Goal: Task Accomplishment & Management: Manage account settings

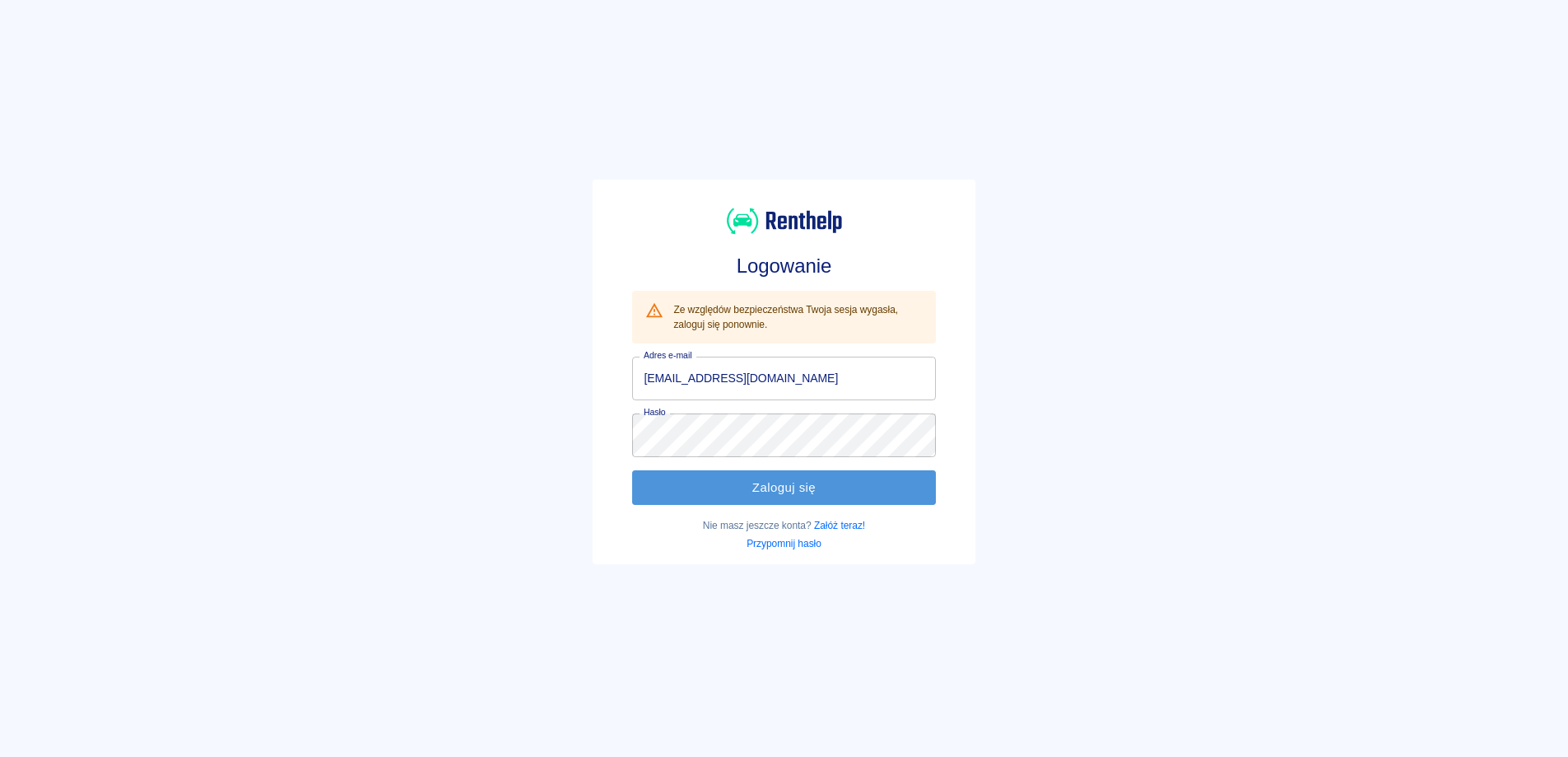
click at [771, 481] on button "Zaloguj się" at bounding box center [783, 487] width 302 height 35
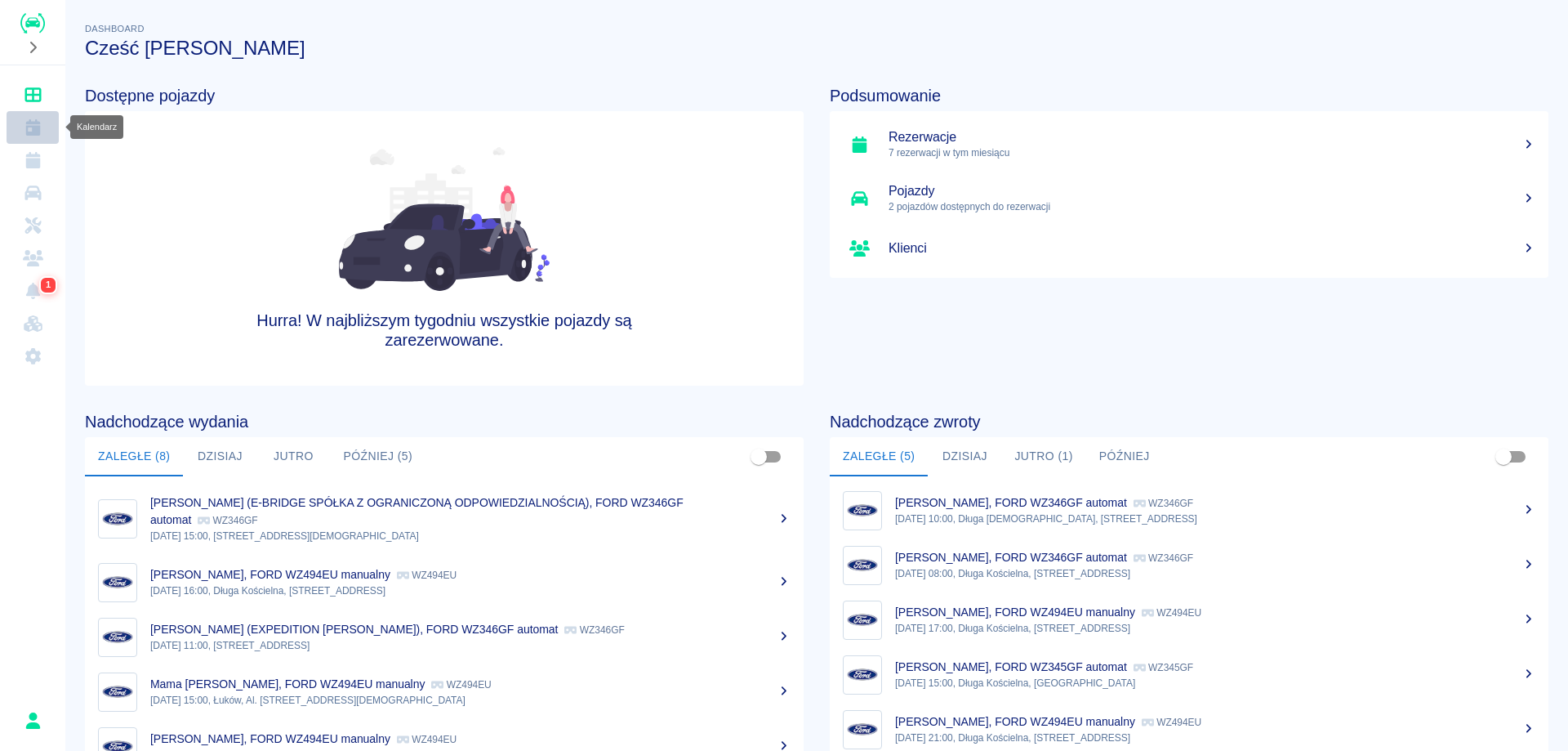
click at [31, 129] on icon "Kalendarz" at bounding box center [33, 127] width 21 height 16
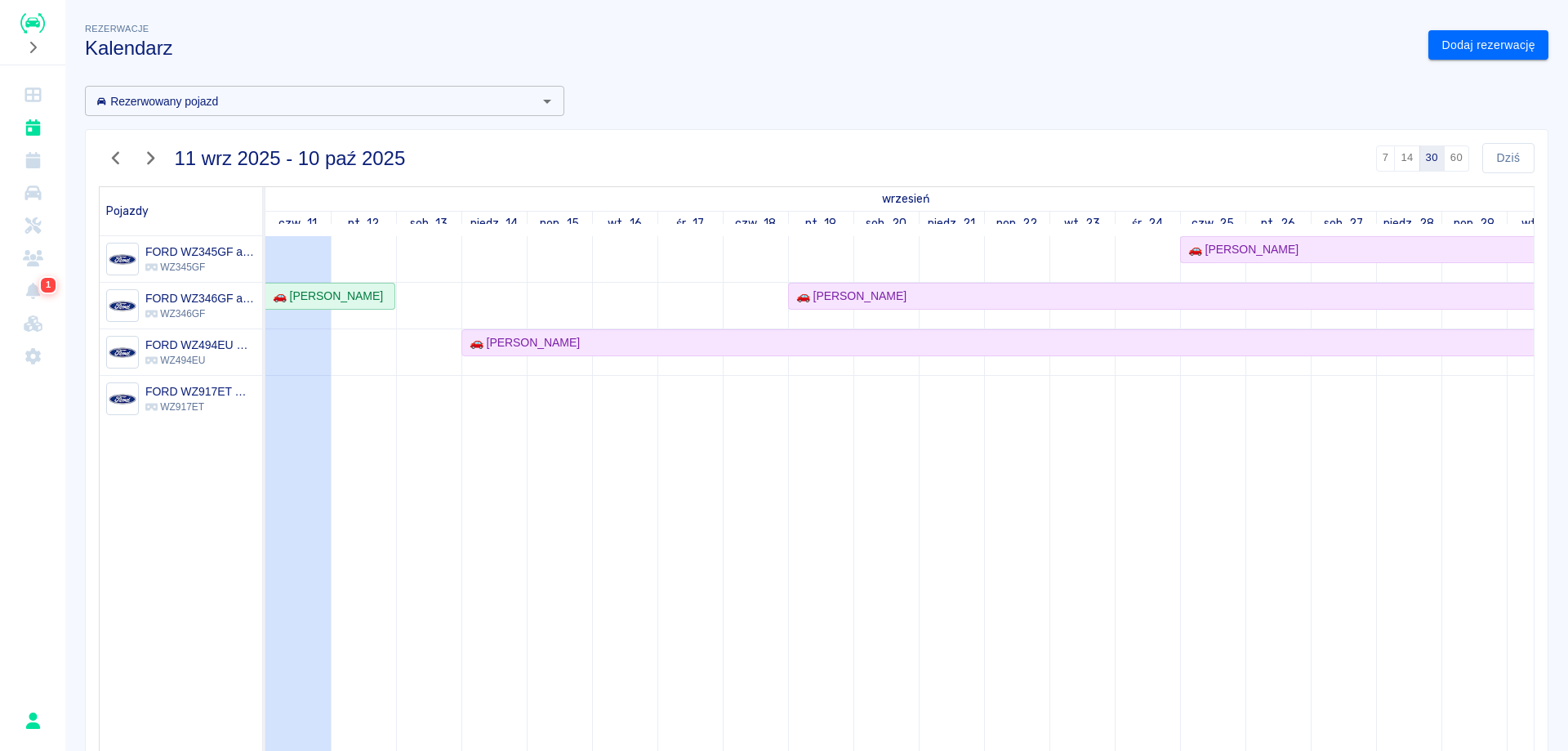
click at [529, 108] on div "Rezerwowany pojazd" at bounding box center [324, 101] width 480 height 30
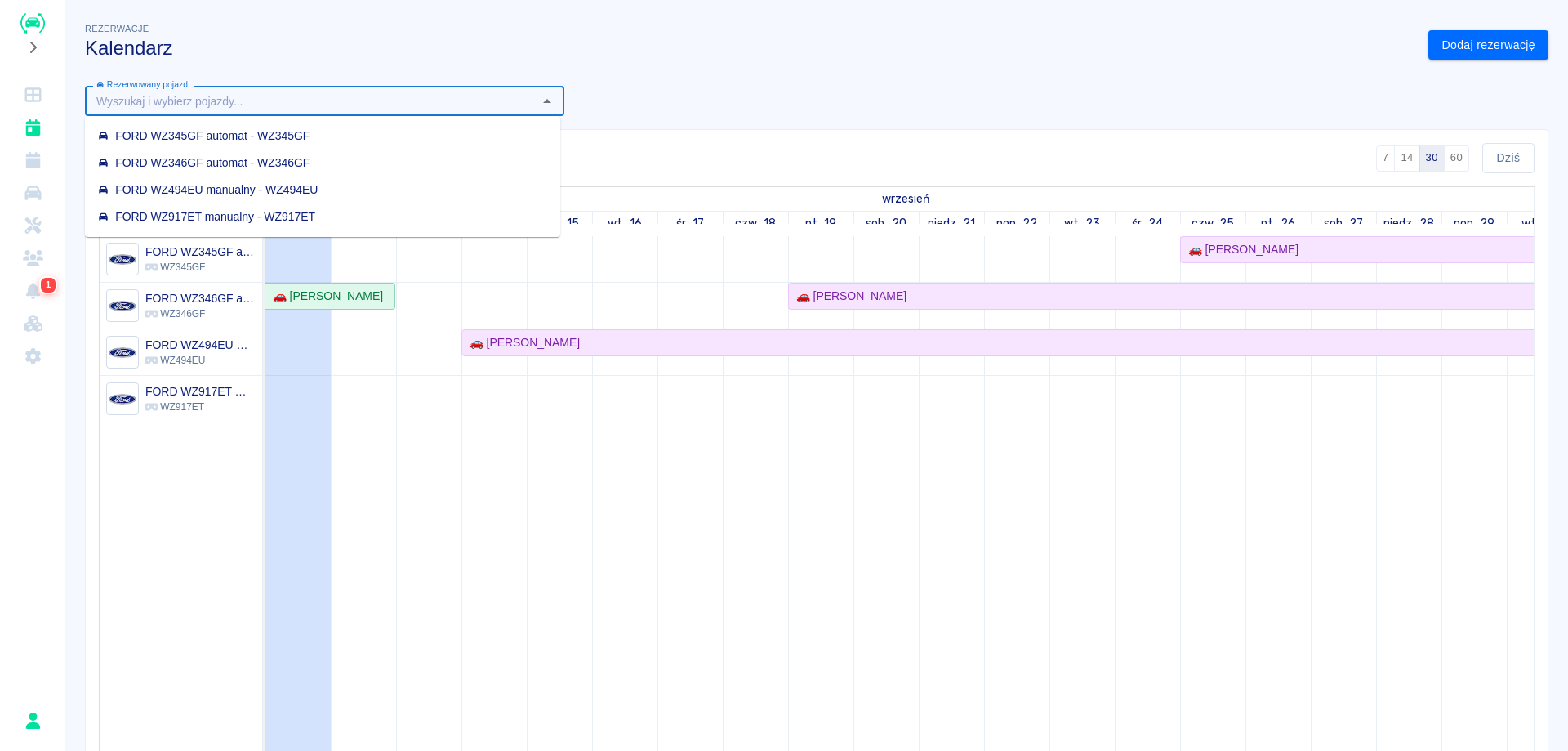
click at [771, 100] on div "Rezerwowany pojazd Rezerwowany pojazd [DATE] - [DATE] 7 14 30 60 [DATE] Pojazdy…" at bounding box center [810, 467] width 1476 height 788
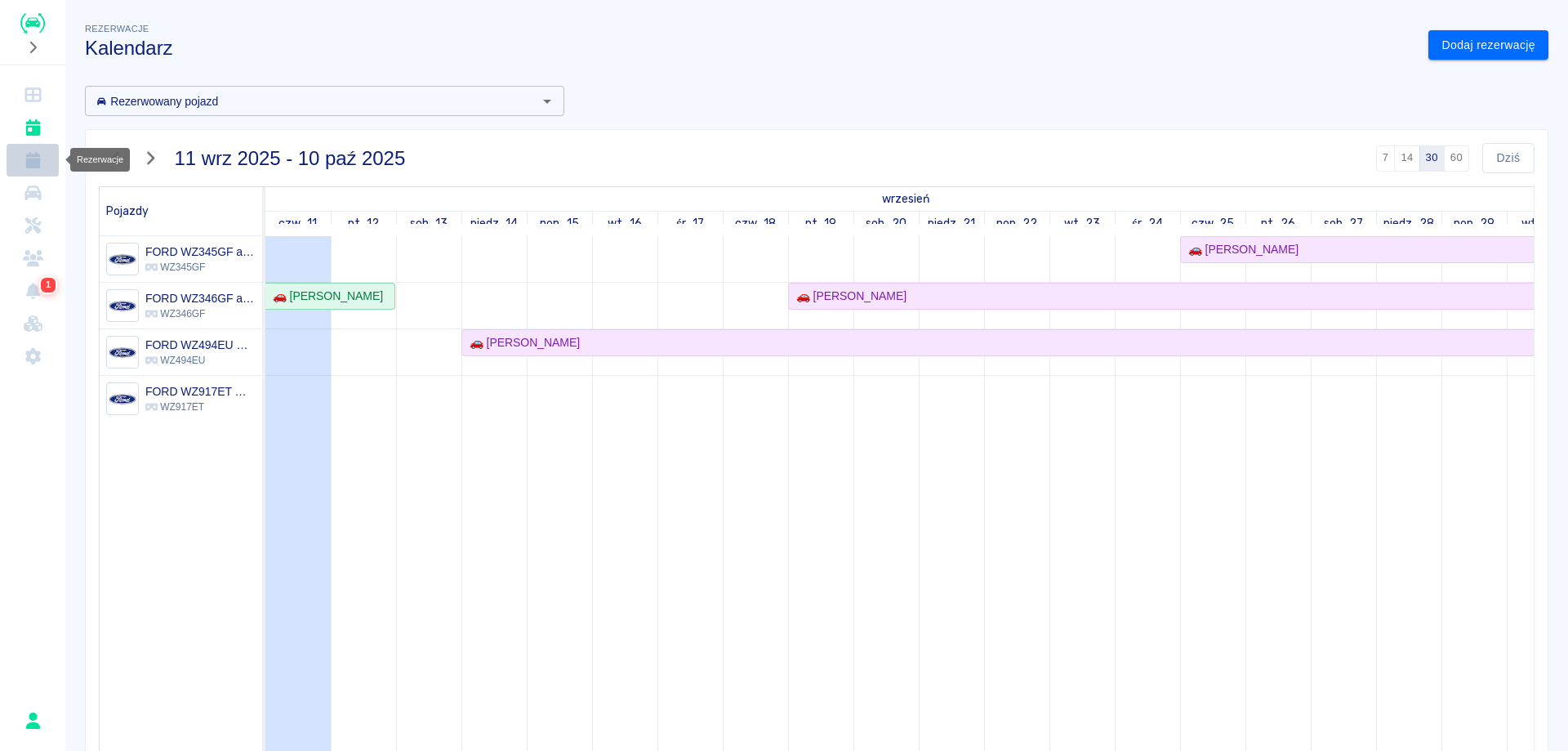
click at [39, 158] on icon "Rezerwacje" at bounding box center [33, 159] width 21 height 16
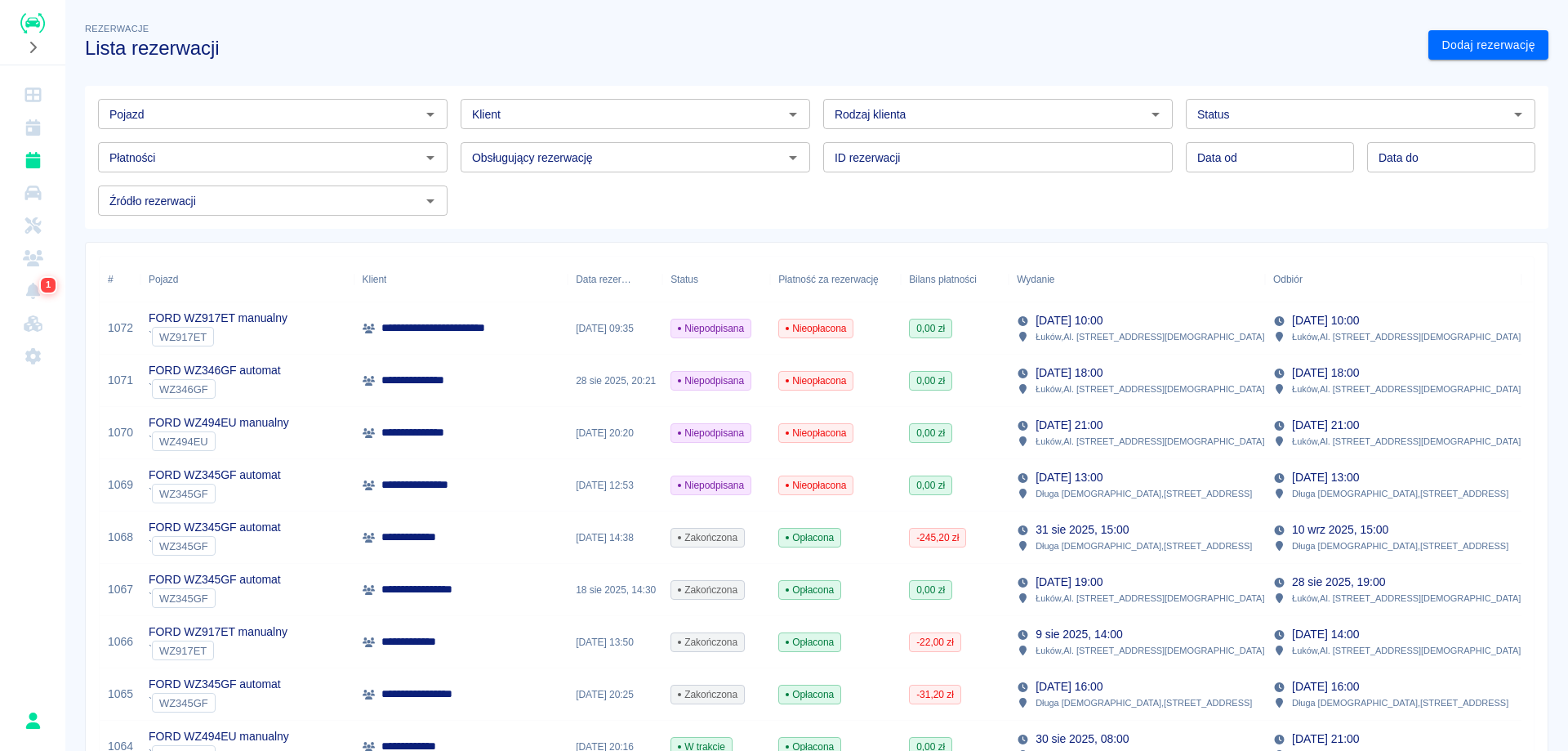
click at [377, 195] on input "Źródło rezerwacji" at bounding box center [259, 200] width 312 height 21
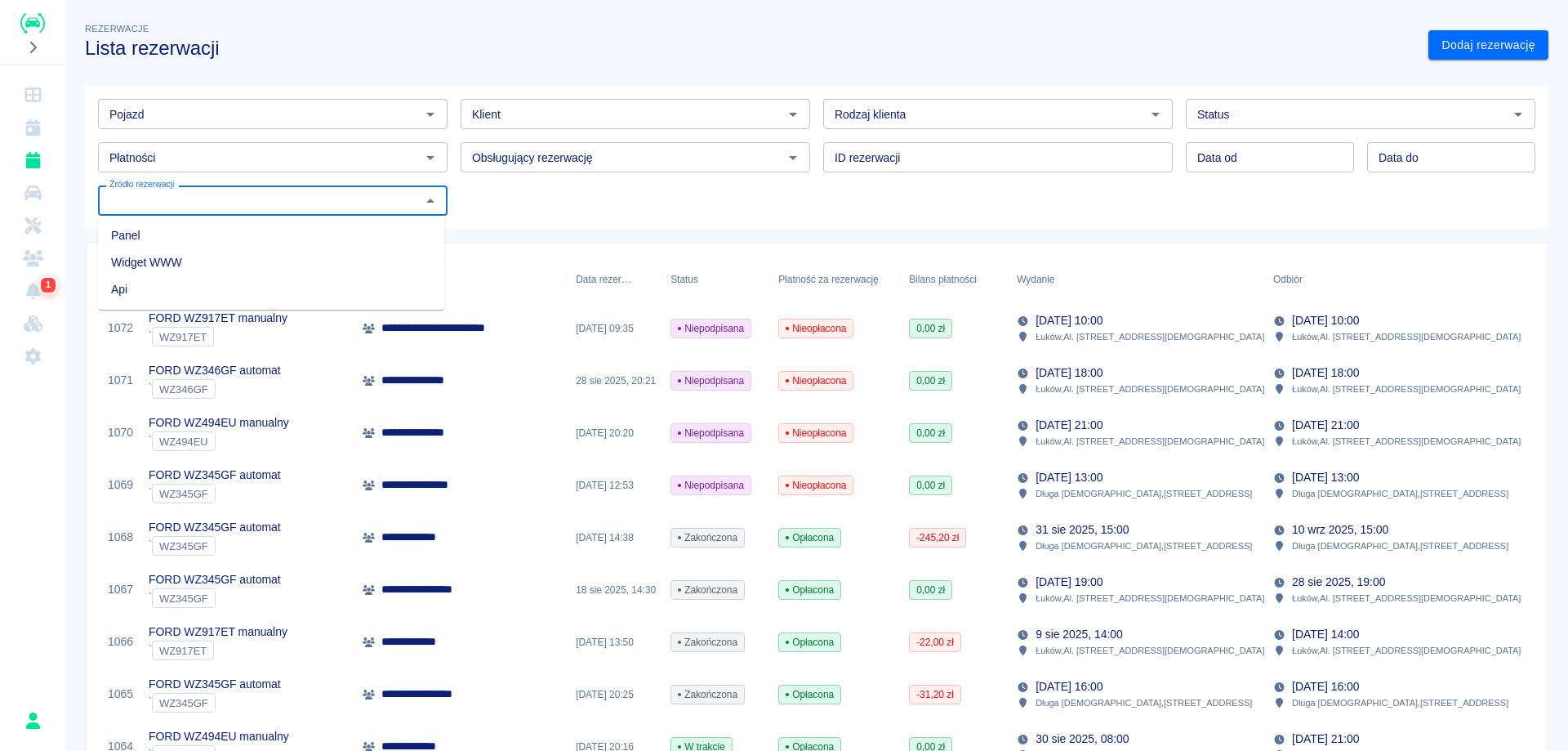
click at [913, 111] on input "Rodzaj klienta" at bounding box center [985, 114] width 312 height 21
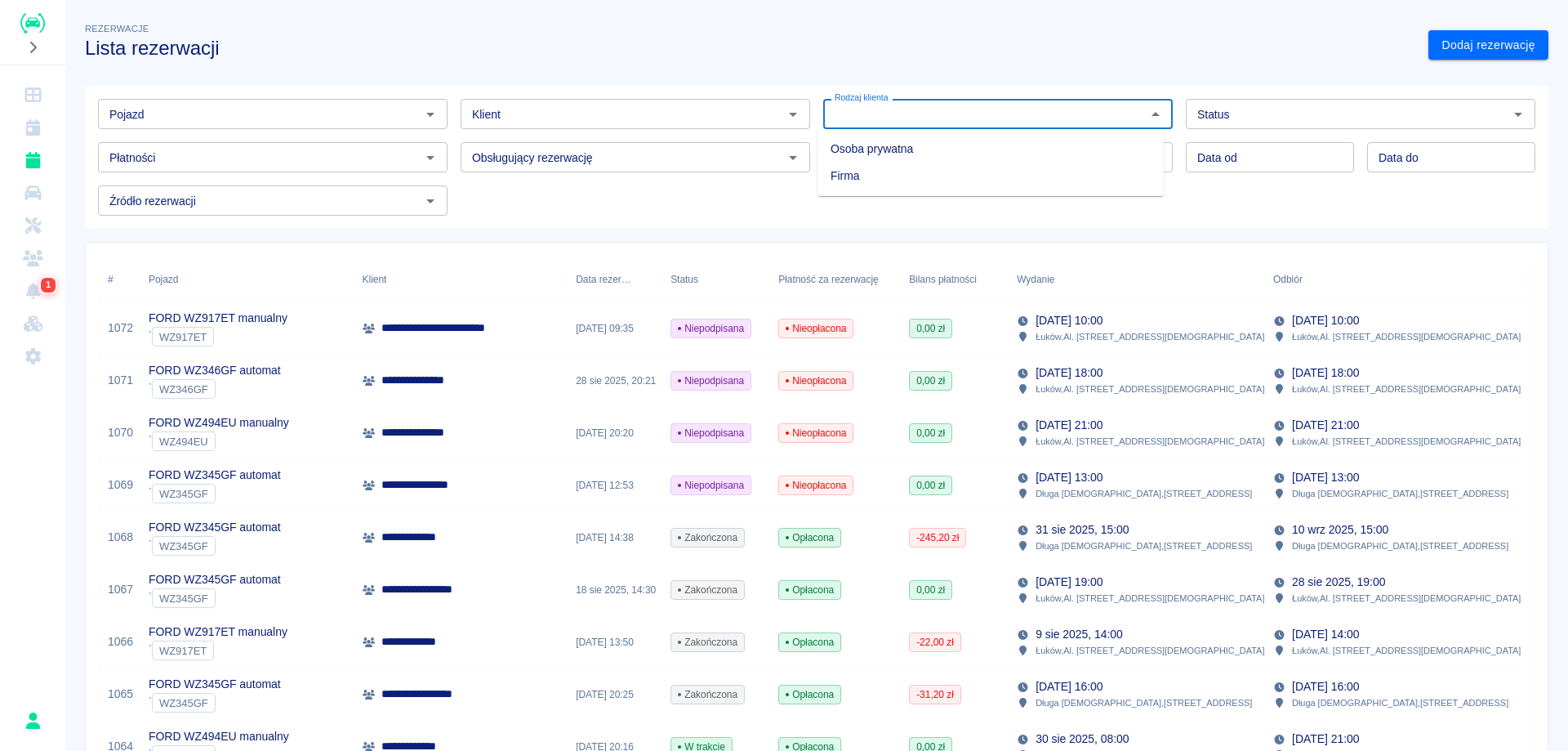
click at [899, 85] on div "Pojazd Pojazd Klient Klient Rodzaj klienta Rodzaj klienta Status Status Płatnoś…" at bounding box center [810, 151] width 1476 height 156
click at [657, 117] on input "Klient" at bounding box center [622, 114] width 312 height 21
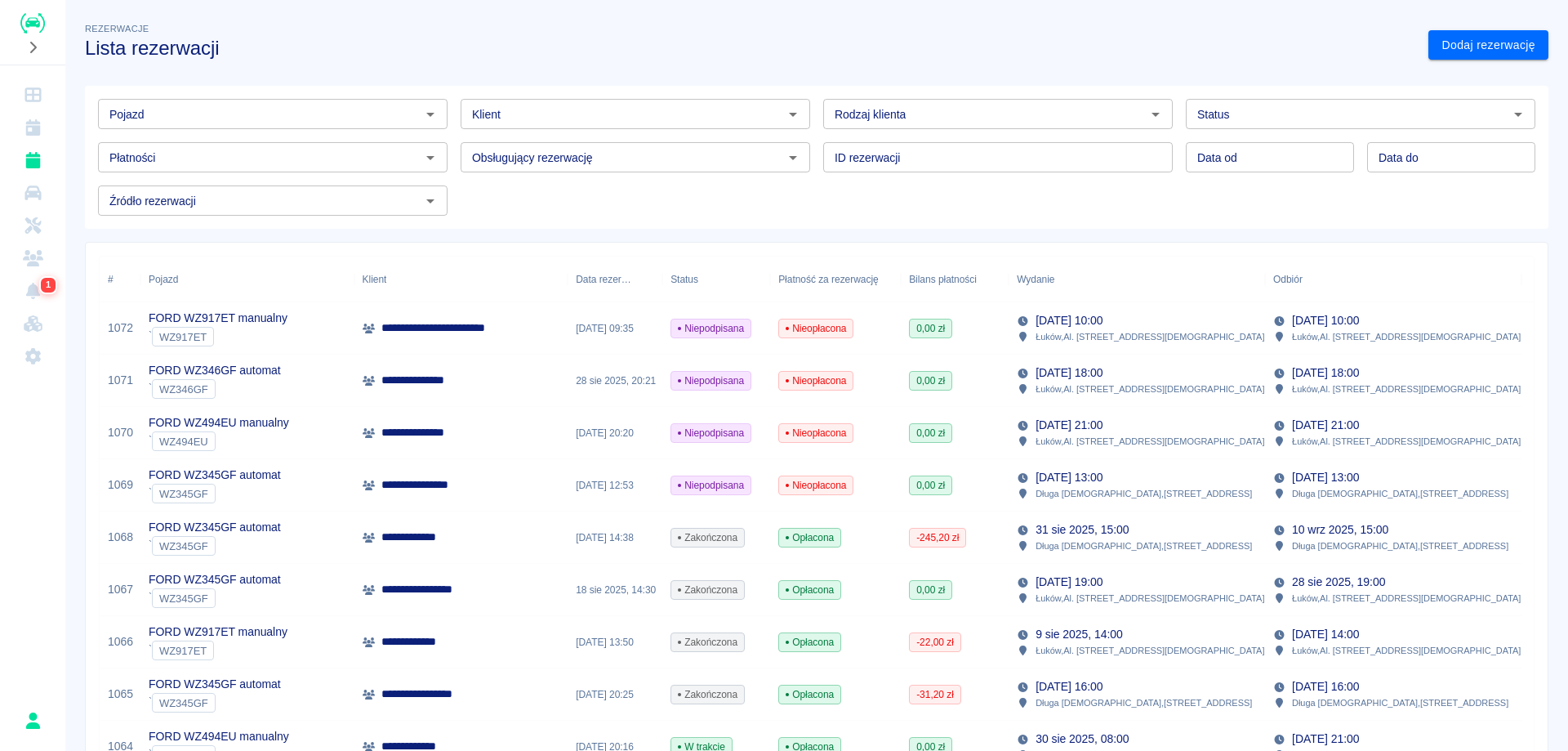
click at [353, 127] on div "Pojazd" at bounding box center [273, 114] width 350 height 30
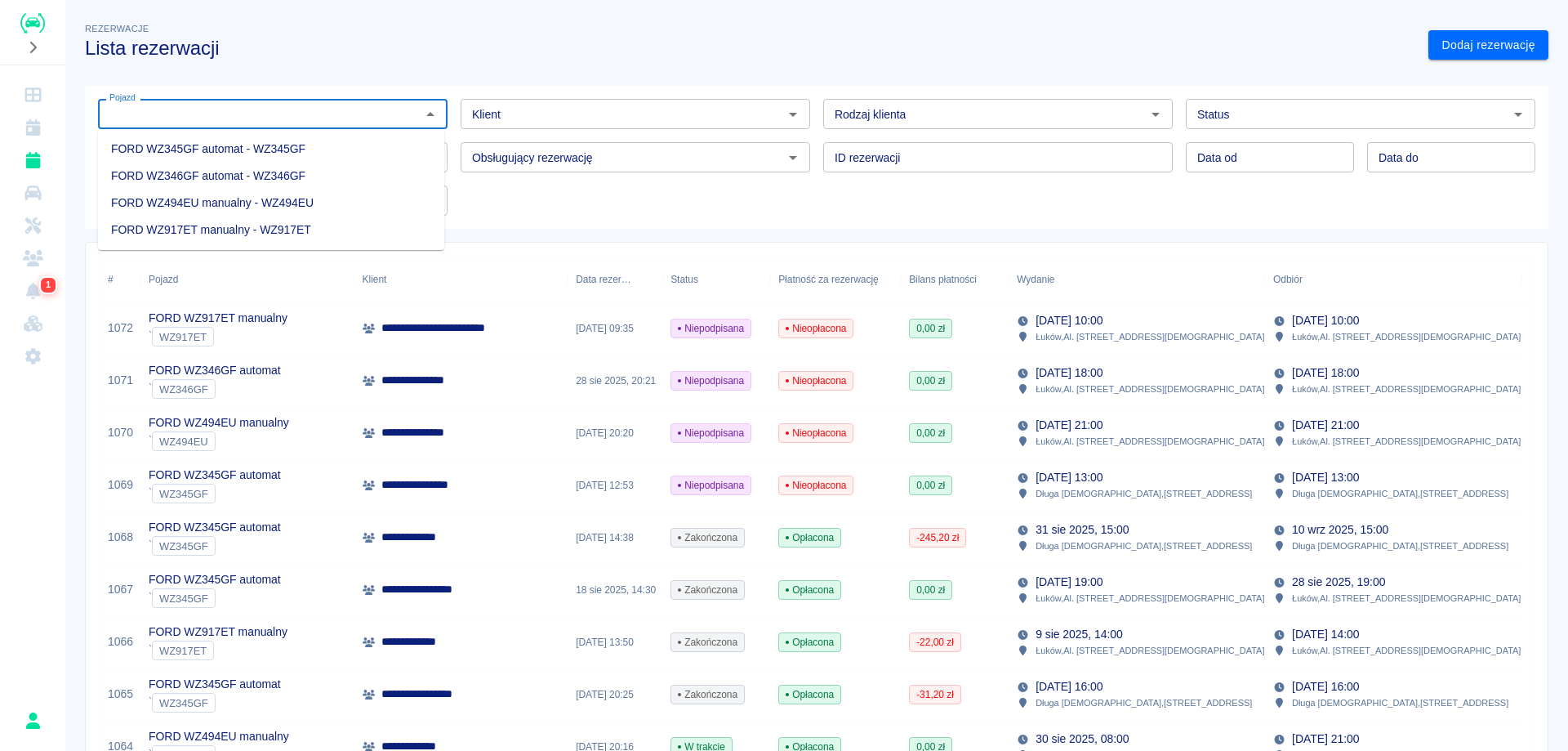
click at [494, 80] on div "Pojazd Pojazd Klient Klient Rodzaj klienta Rodzaj klienta Status Status Płatnoś…" at bounding box center [810, 151] width 1476 height 156
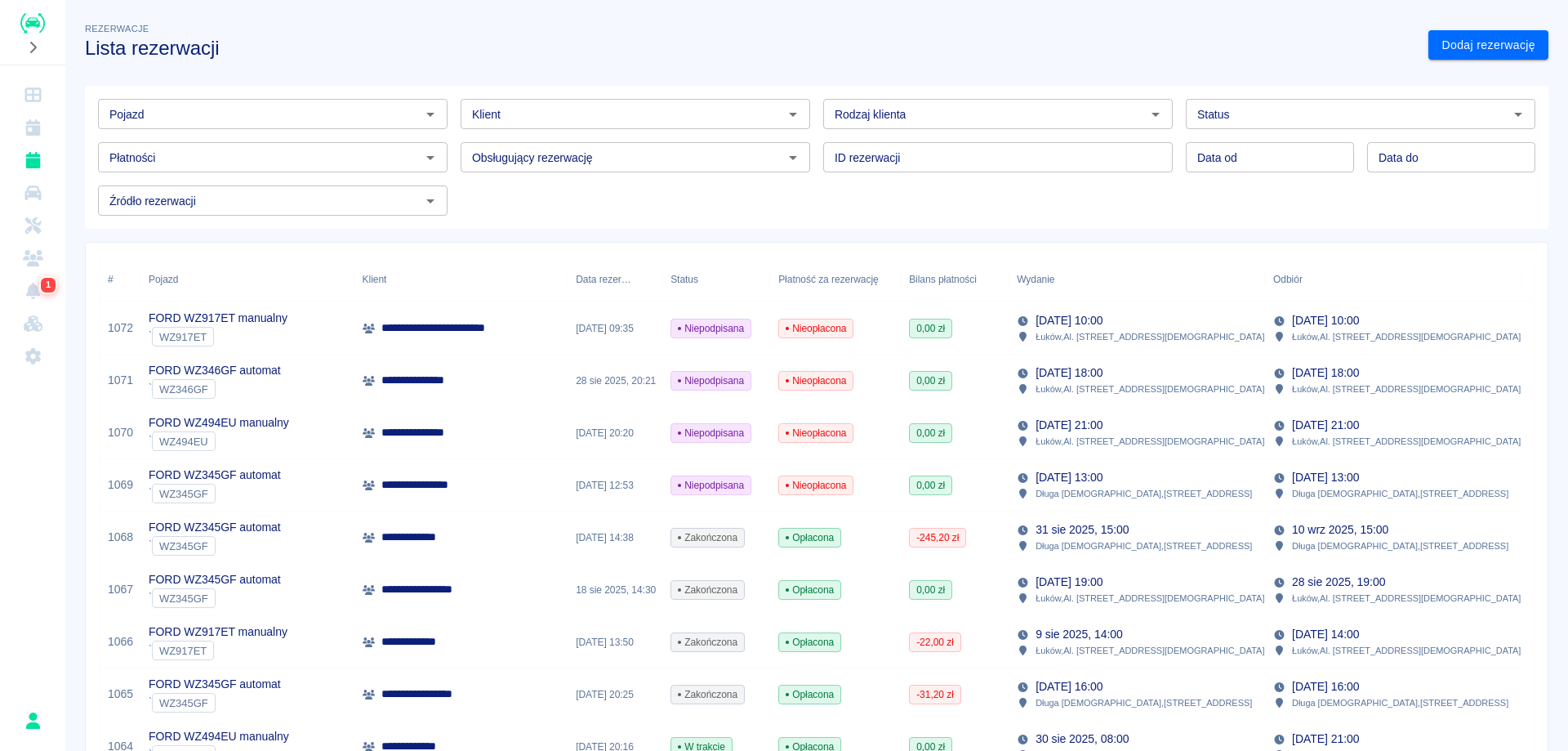
scroll to position [164, 0]
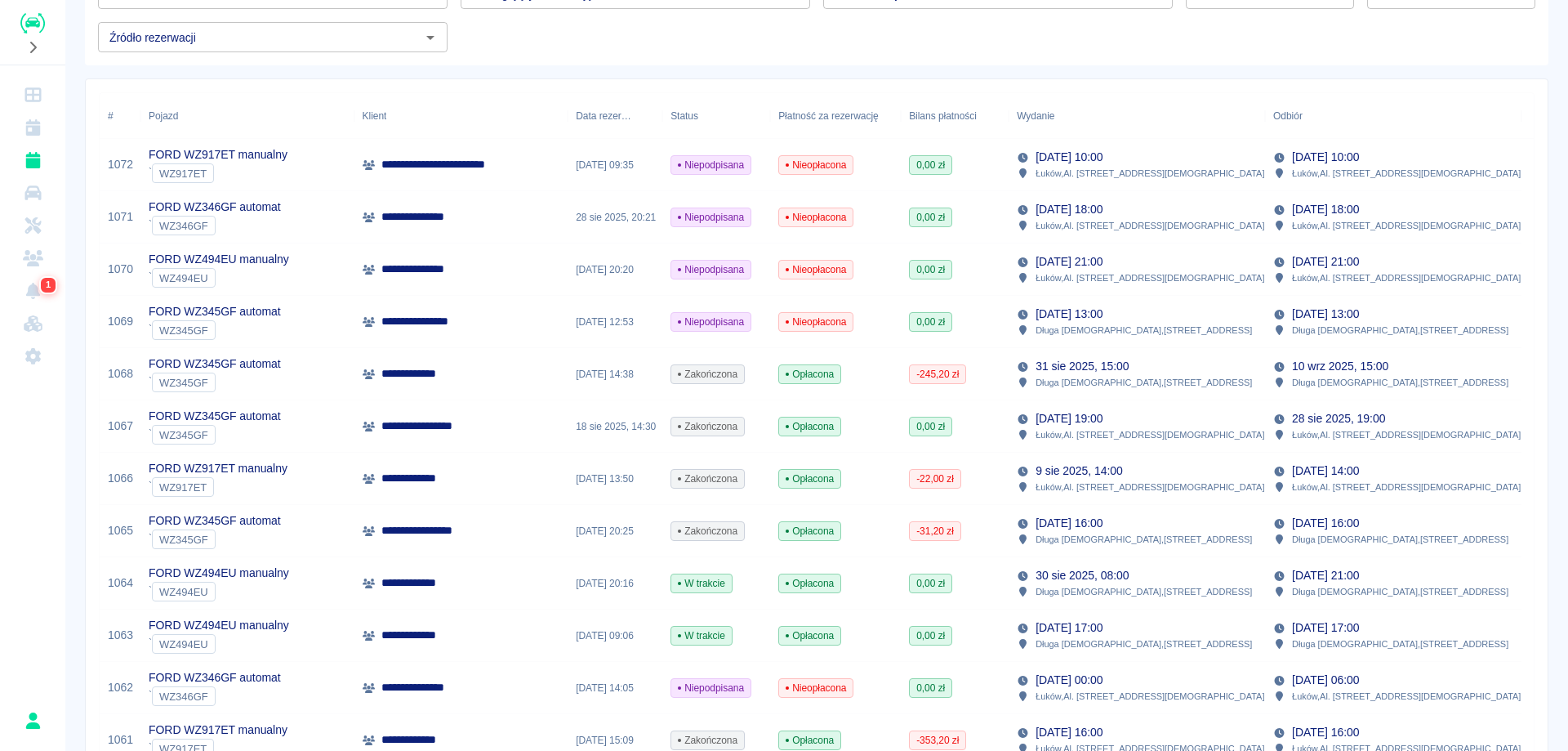
click at [1034, 107] on div "Wydanie" at bounding box center [1035, 116] width 37 height 46
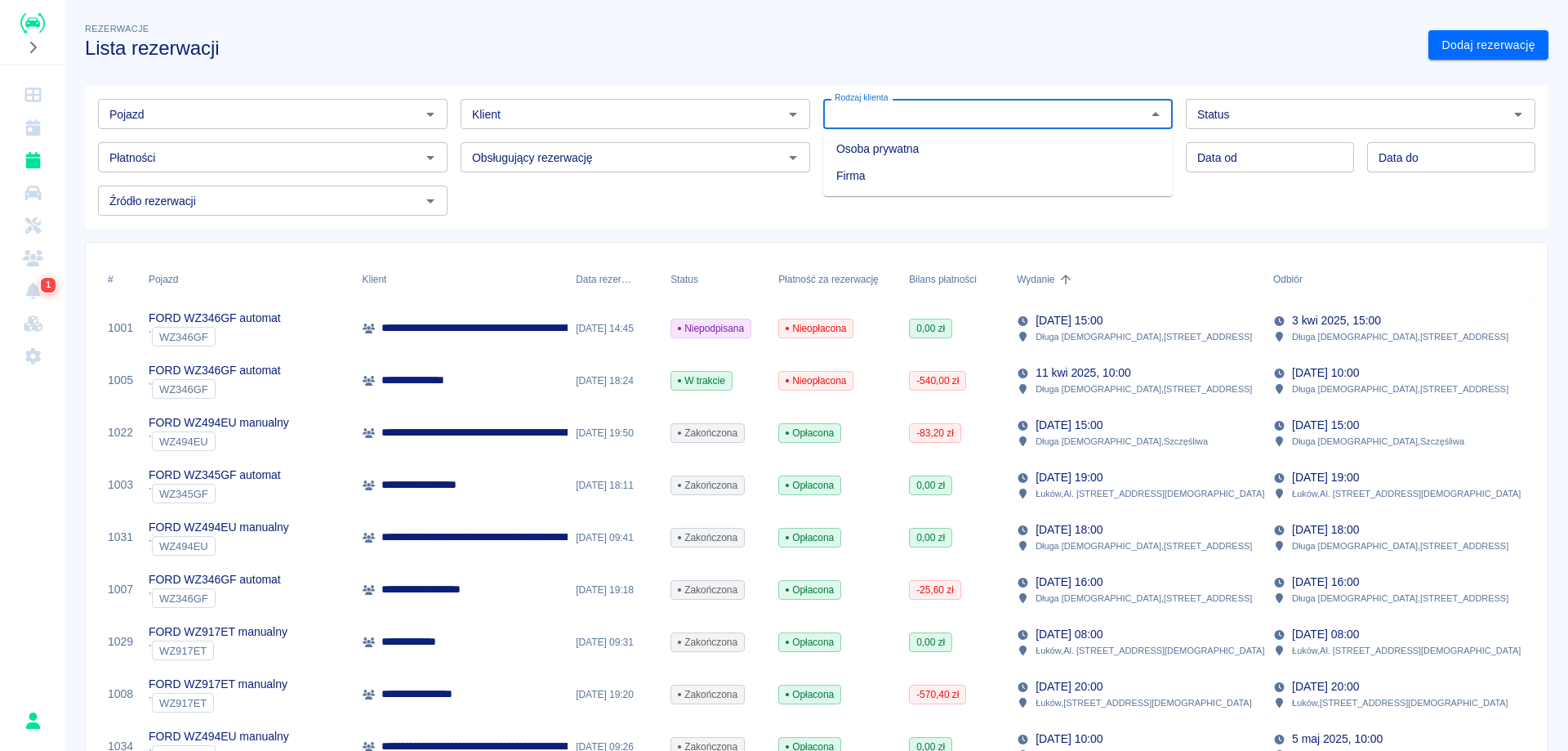
click at [1064, 277] on icon "Sort" at bounding box center [1065, 279] width 9 height 9
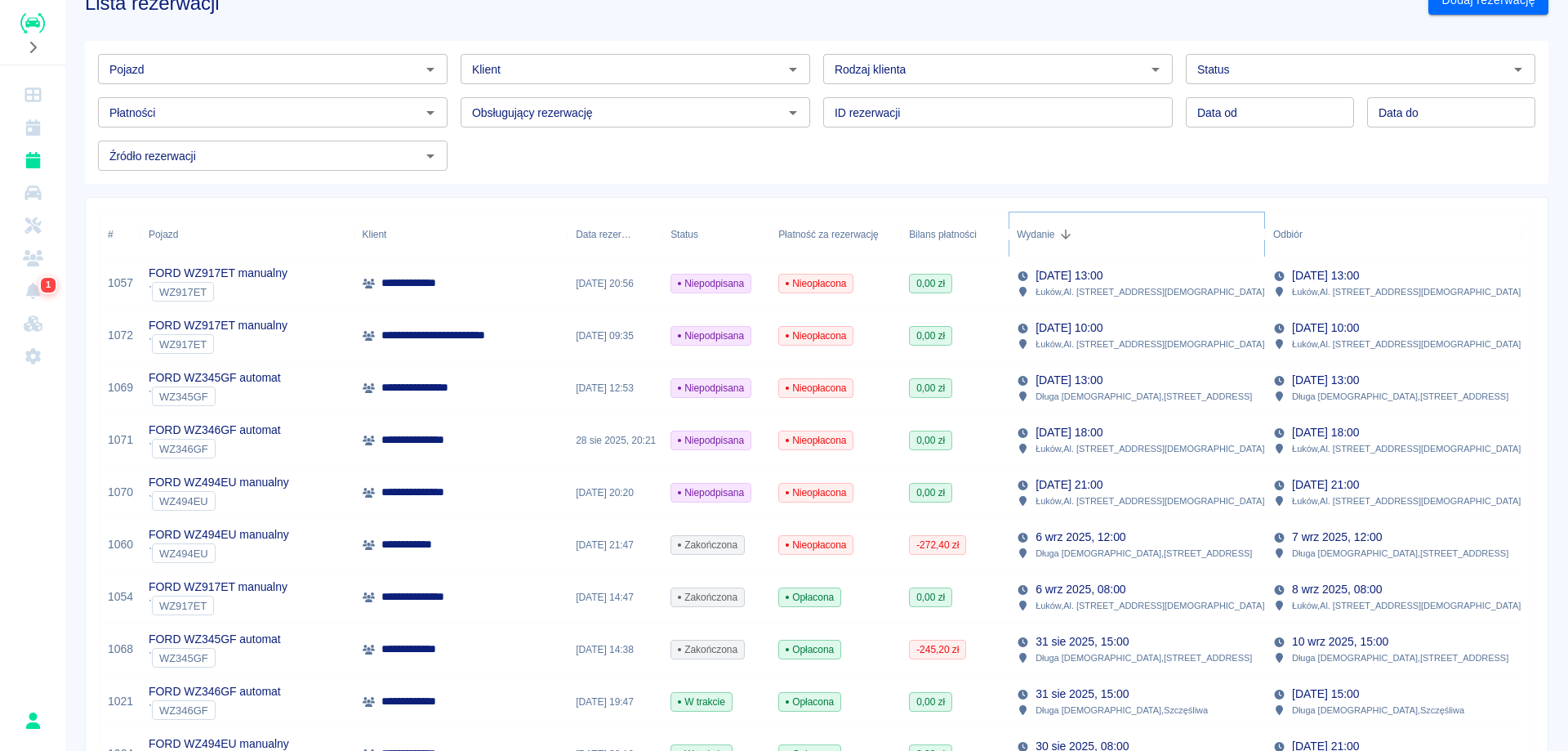
scroll to position [81, 0]
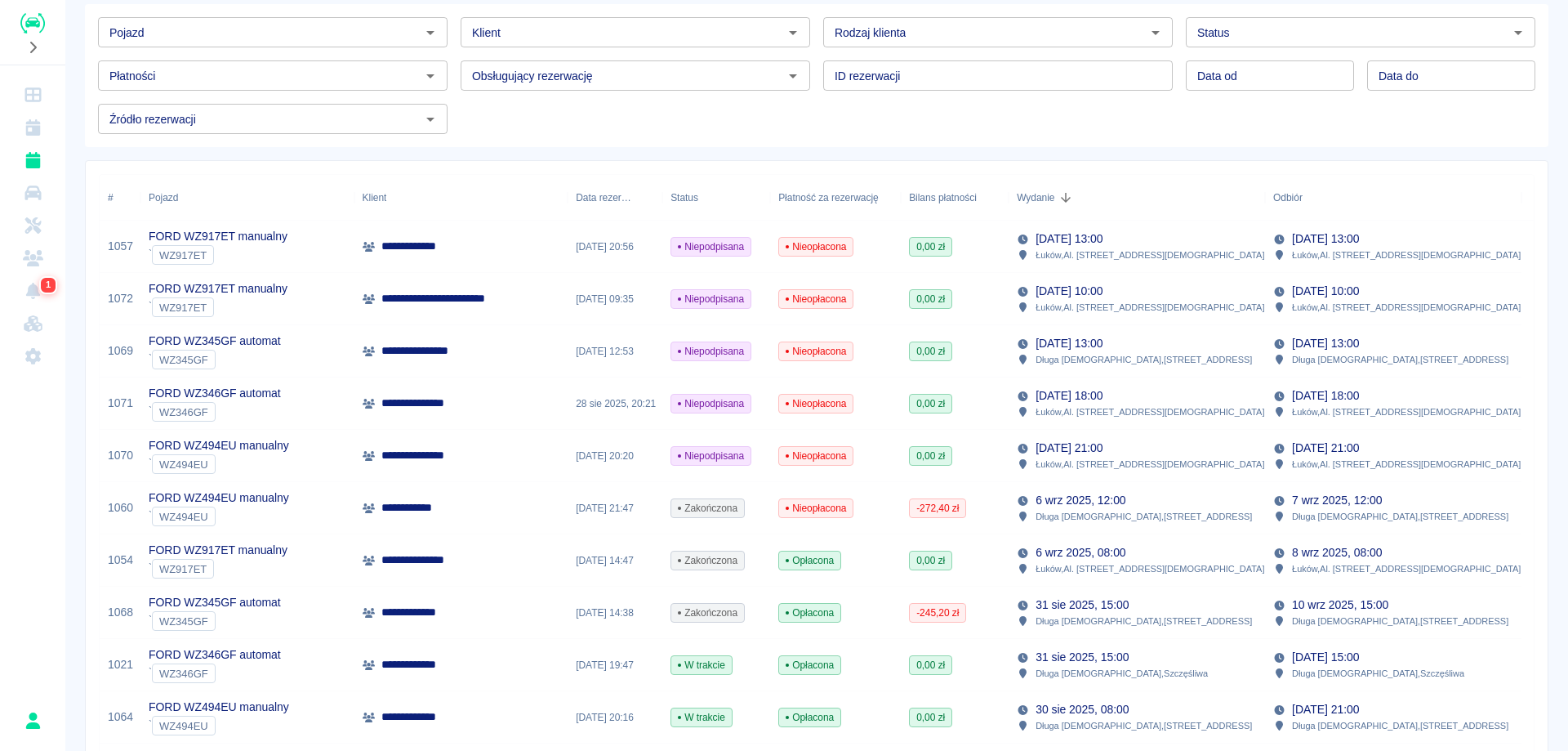
click at [1110, 505] on p "6 wrz 2025, 12:00" at bounding box center [1080, 500] width 90 height 17
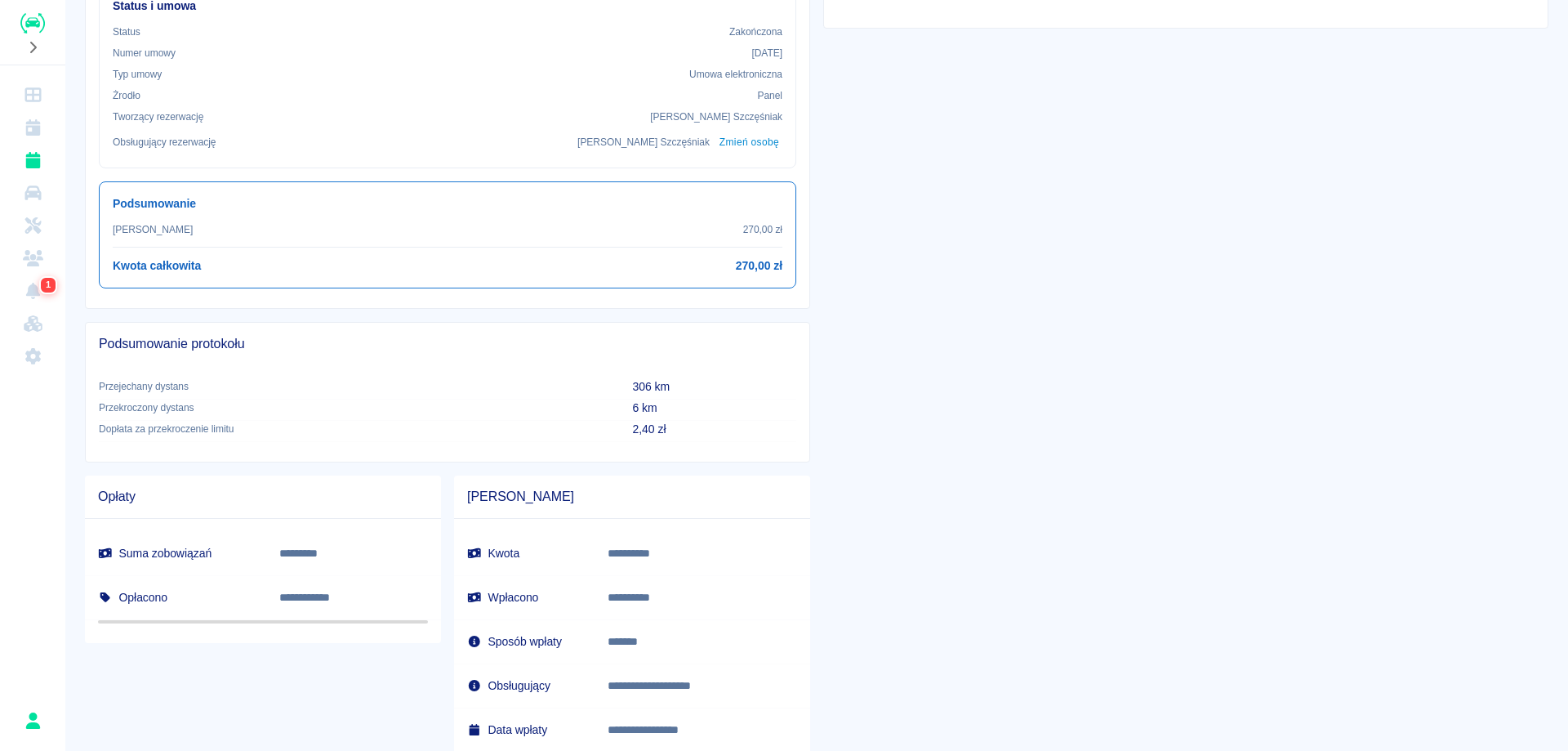
scroll to position [114, 0]
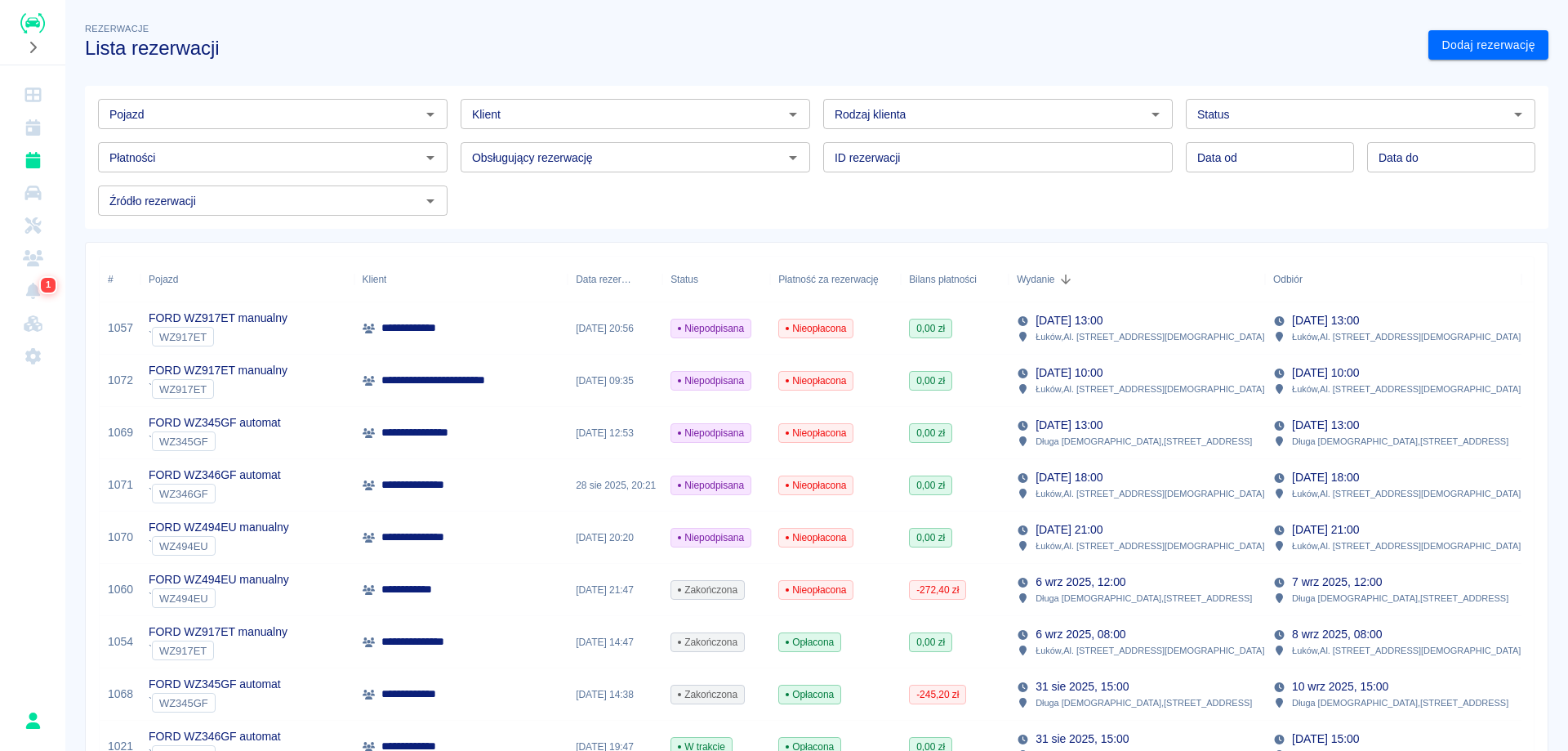
scroll to position [81, 0]
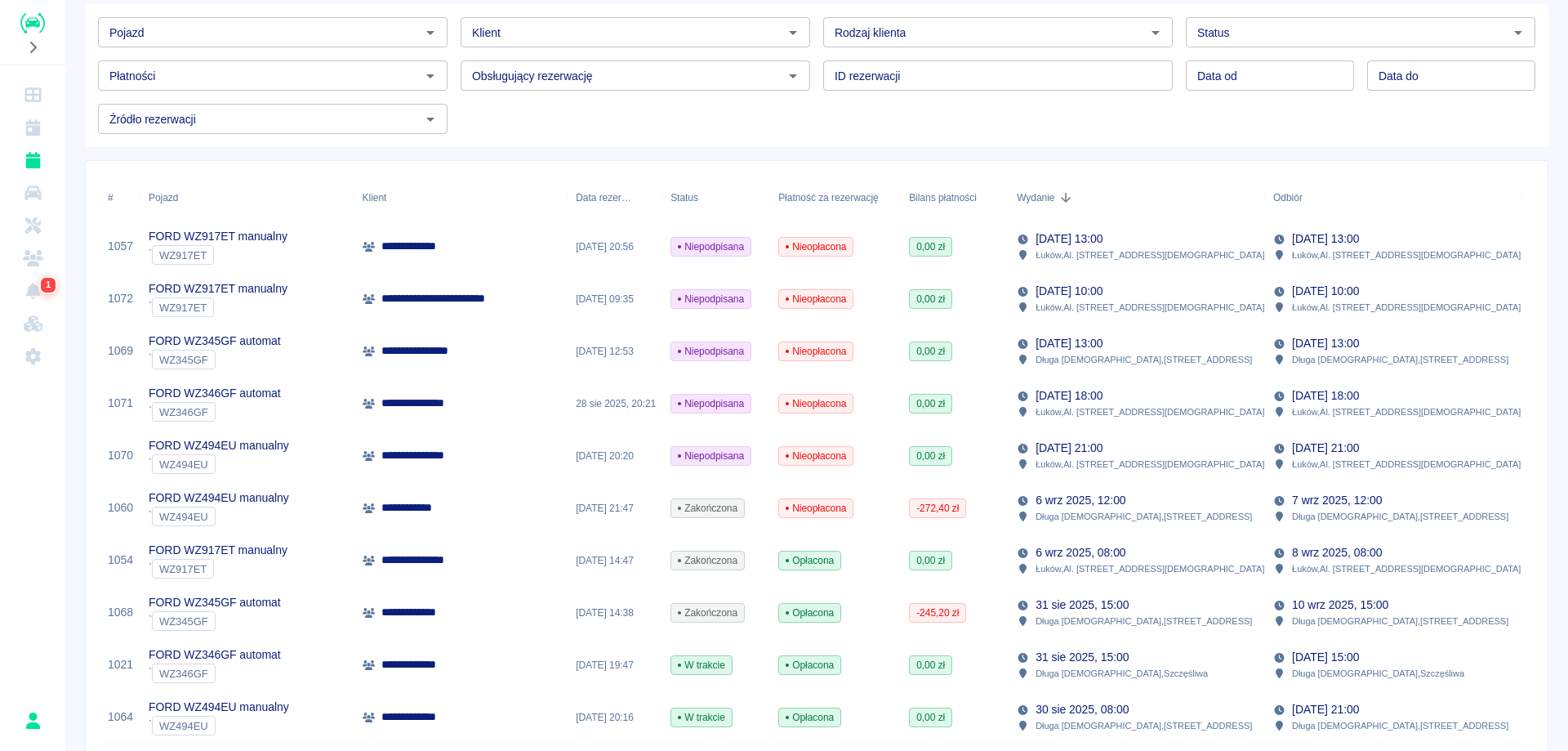
click at [1126, 605] on p "31 sie 2025, 15:00" at bounding box center [1082, 605] width 94 height 17
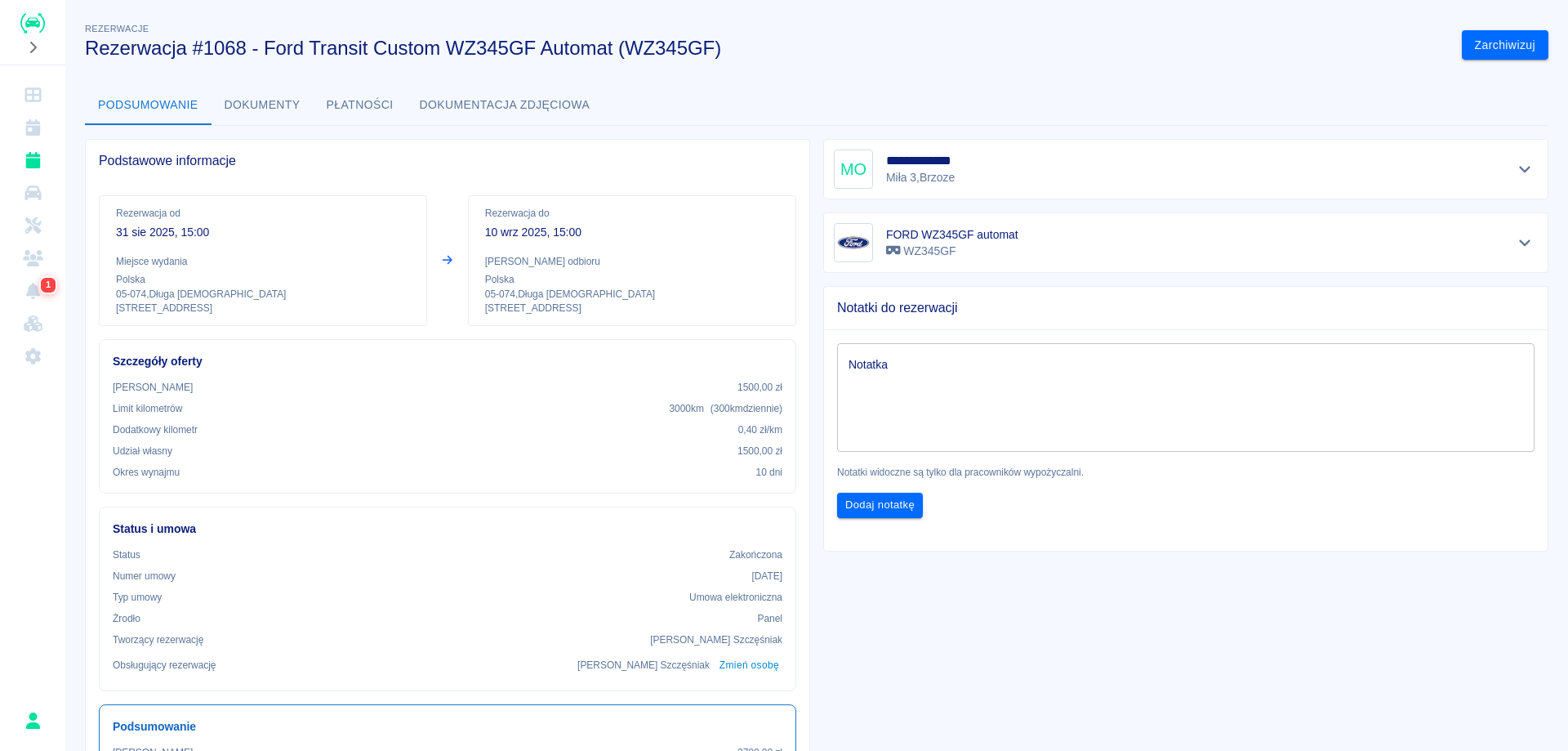
scroll to position [81, 0]
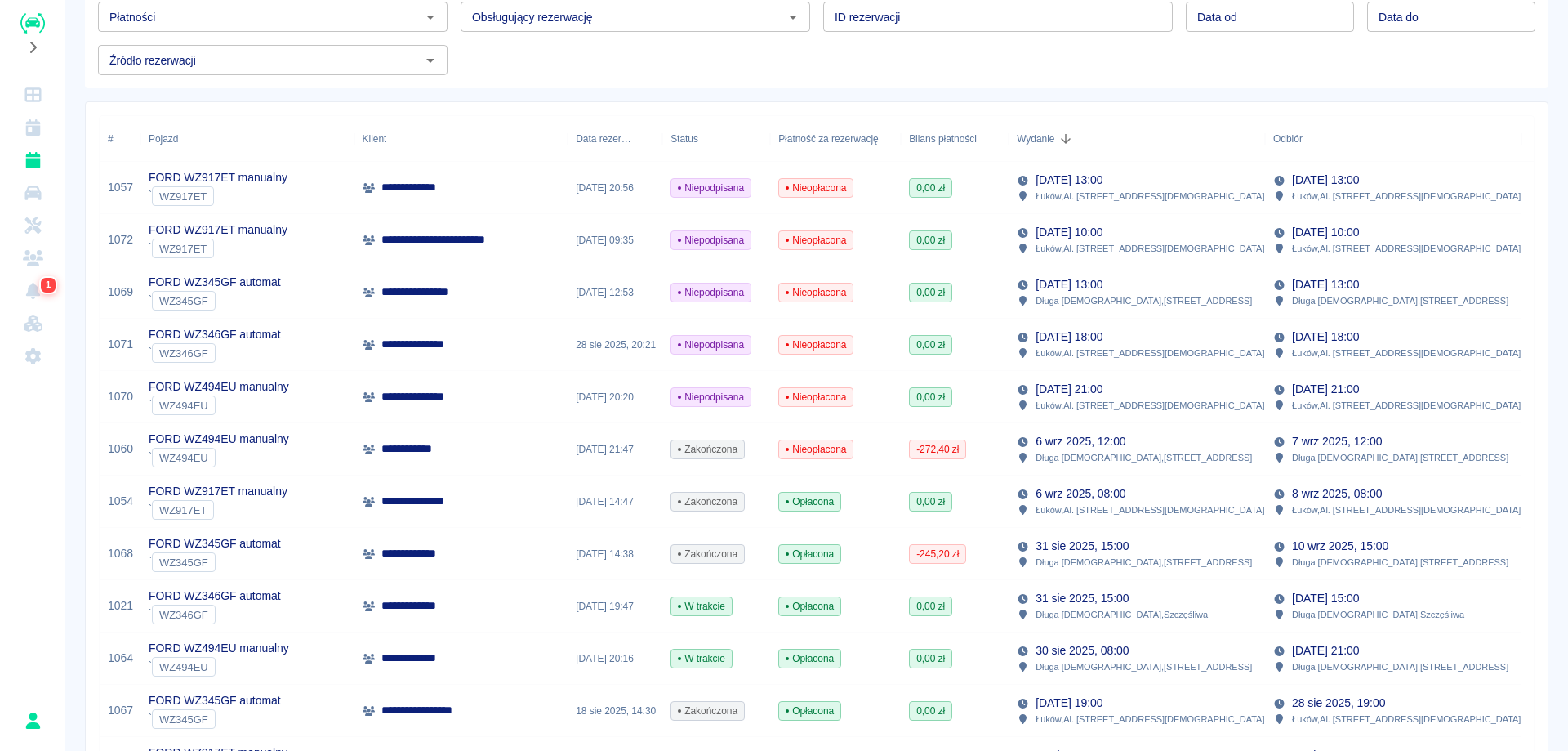
scroll to position [164, 0]
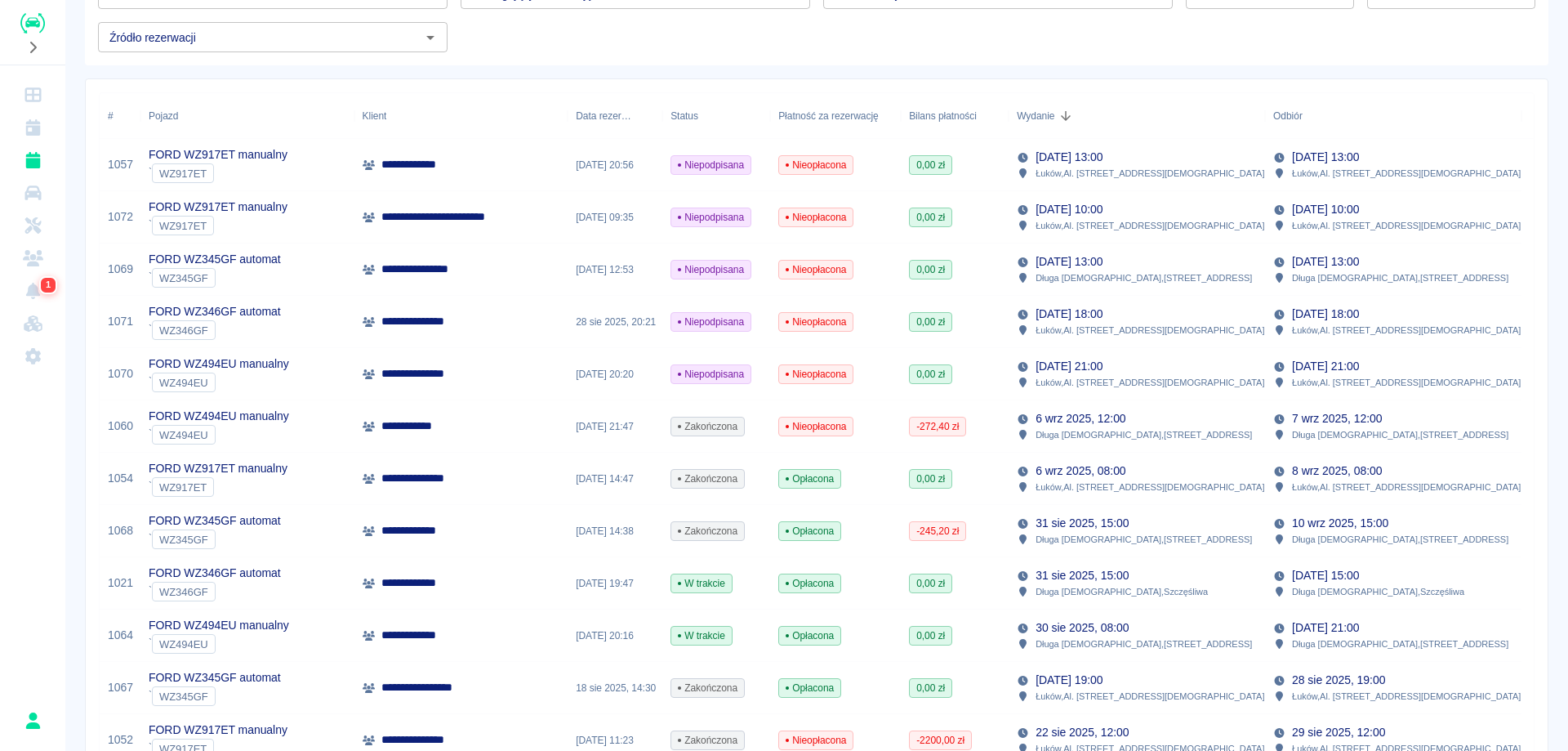
click at [1084, 585] on p "Długa Kościelna , Szczęśliwa" at bounding box center [1121, 591] width 172 height 15
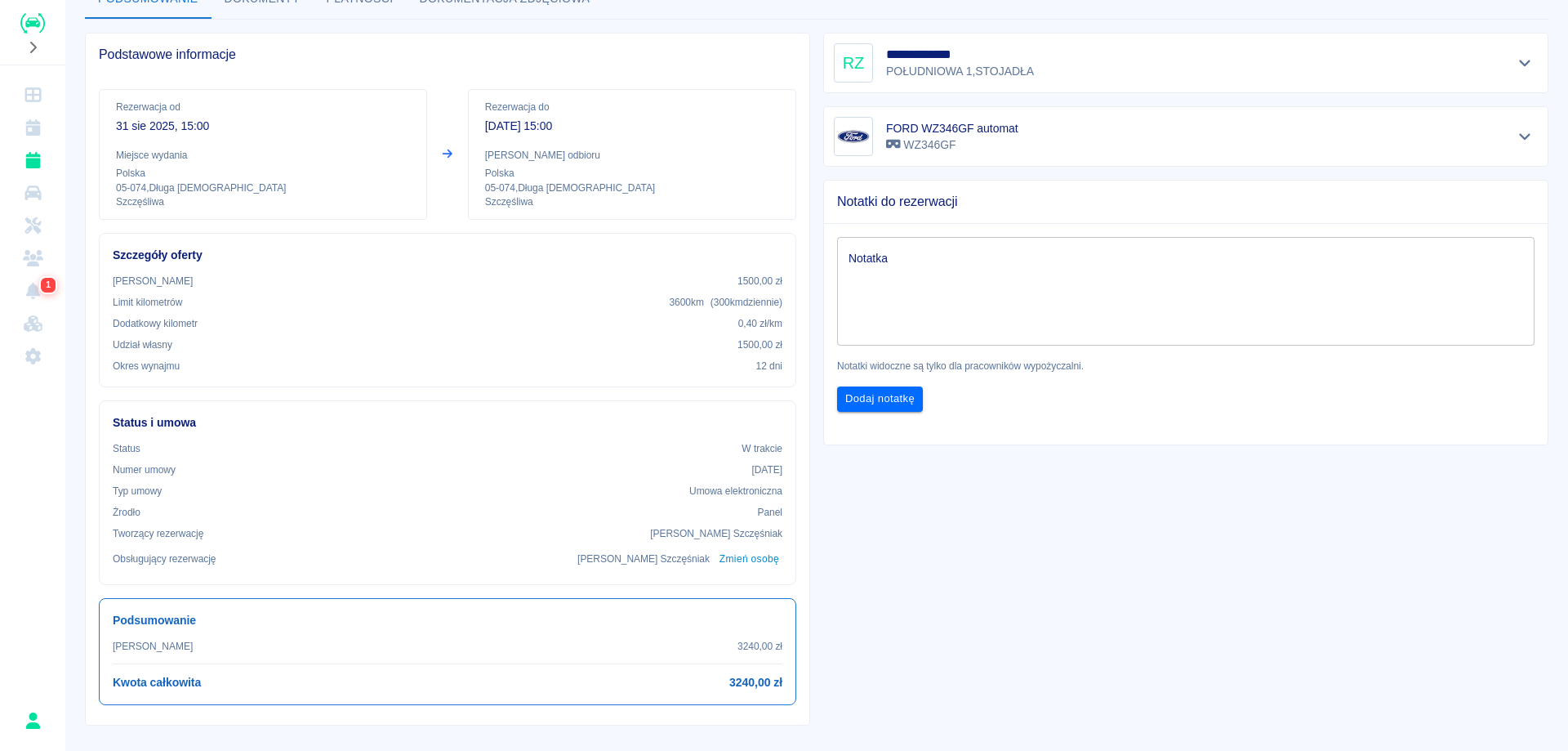
scroll to position [42, 0]
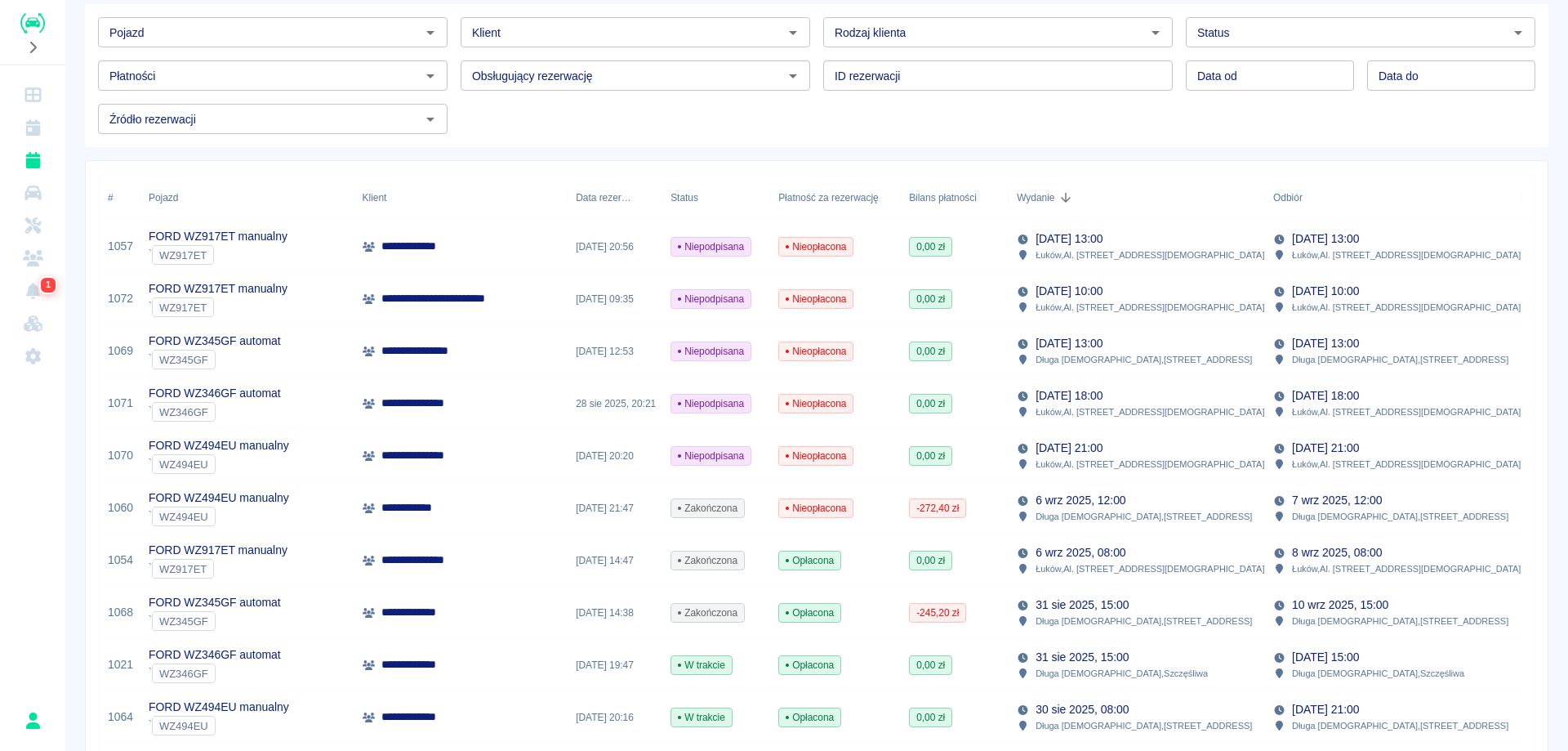
scroll to position [164, 0]
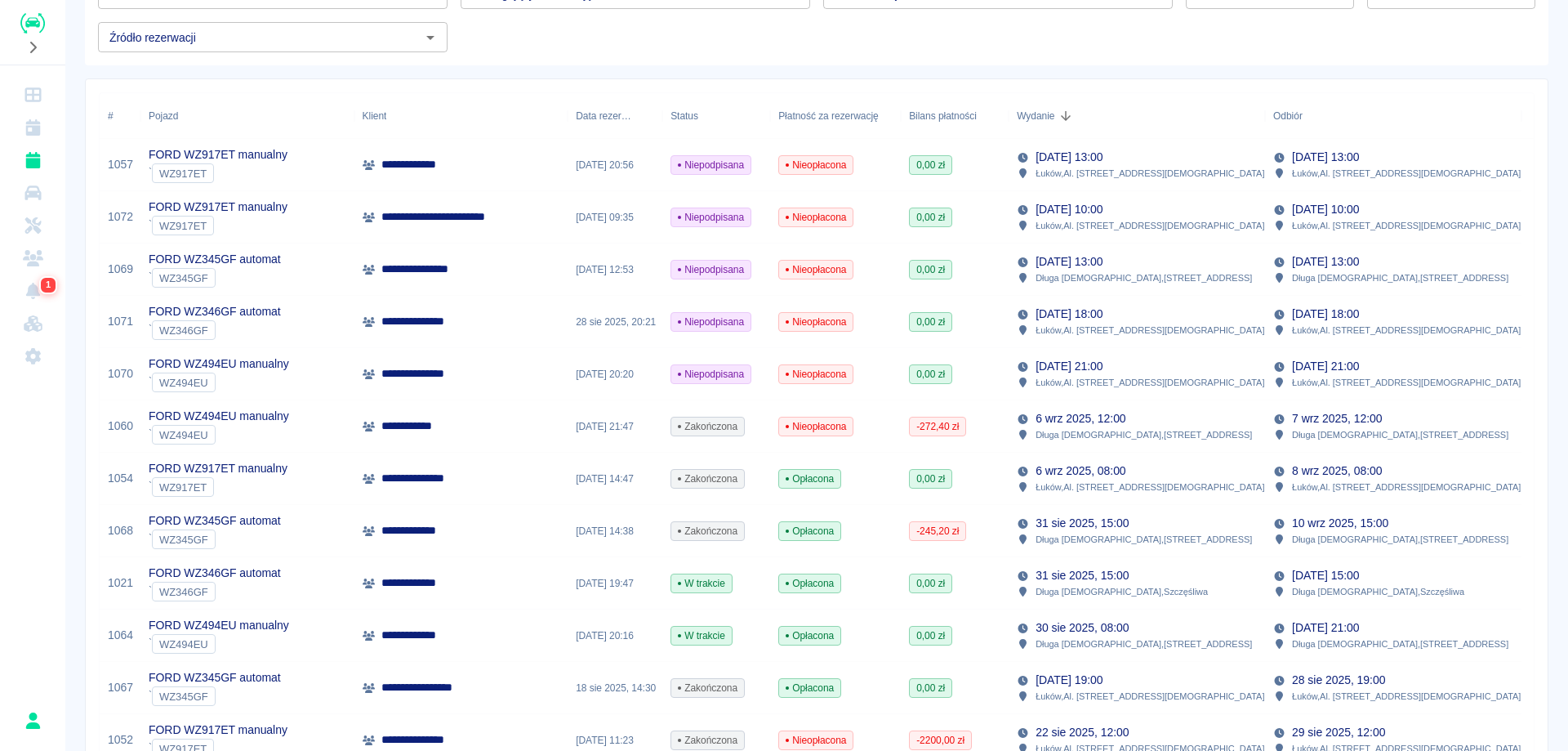
click at [1092, 637] on p "Długa Kościelna , [STREET_ADDRESS]" at bounding box center [1143, 643] width 216 height 15
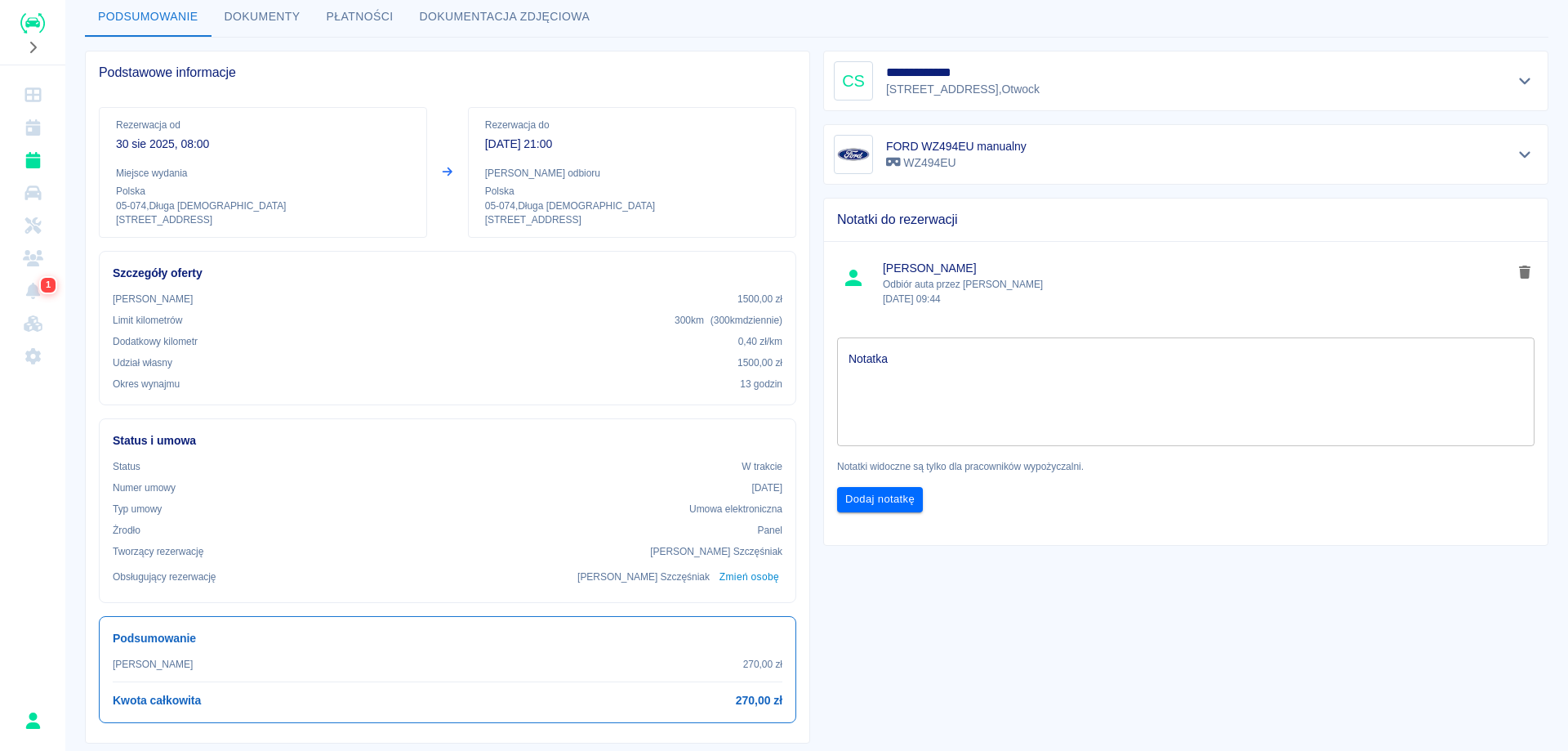
scroll to position [451, 0]
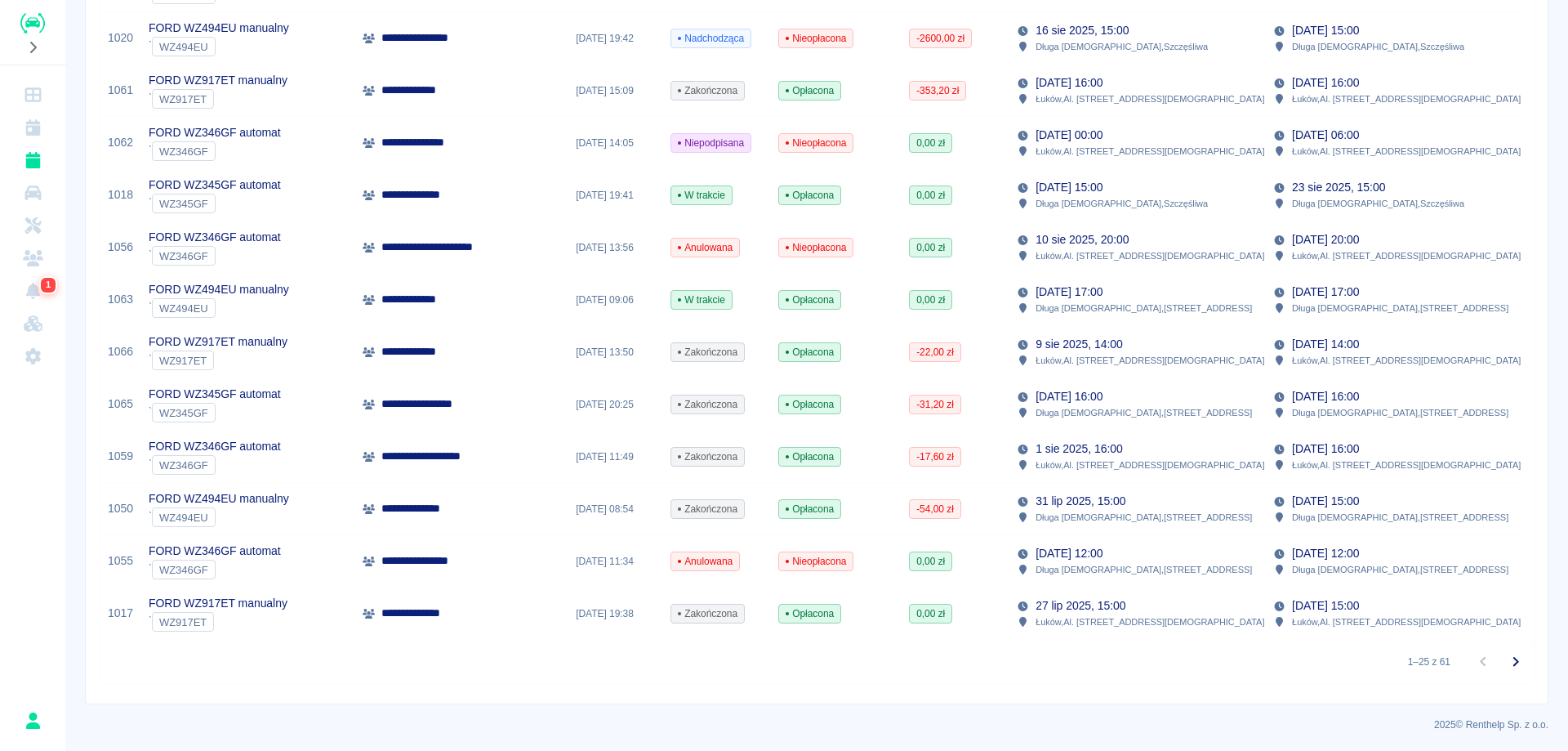
scroll to position [970, 0]
click at [1505, 667] on icon "Przejdź do następnej strony" at bounding box center [1515, 660] width 20 height 20
click at [1505, 655] on icon "Przejdź do następnej strony" at bounding box center [1515, 660] width 20 height 20
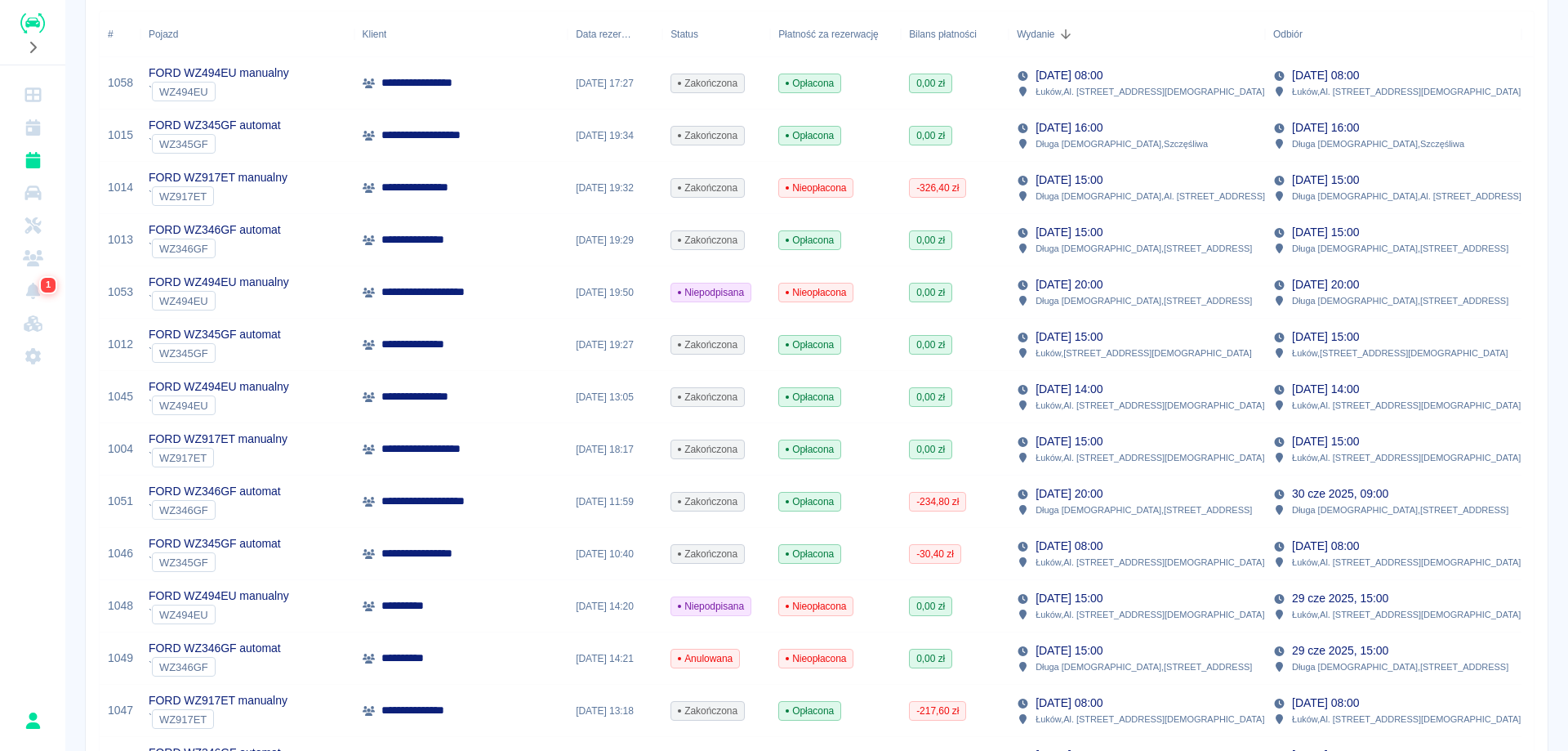
scroll to position [326, 0]
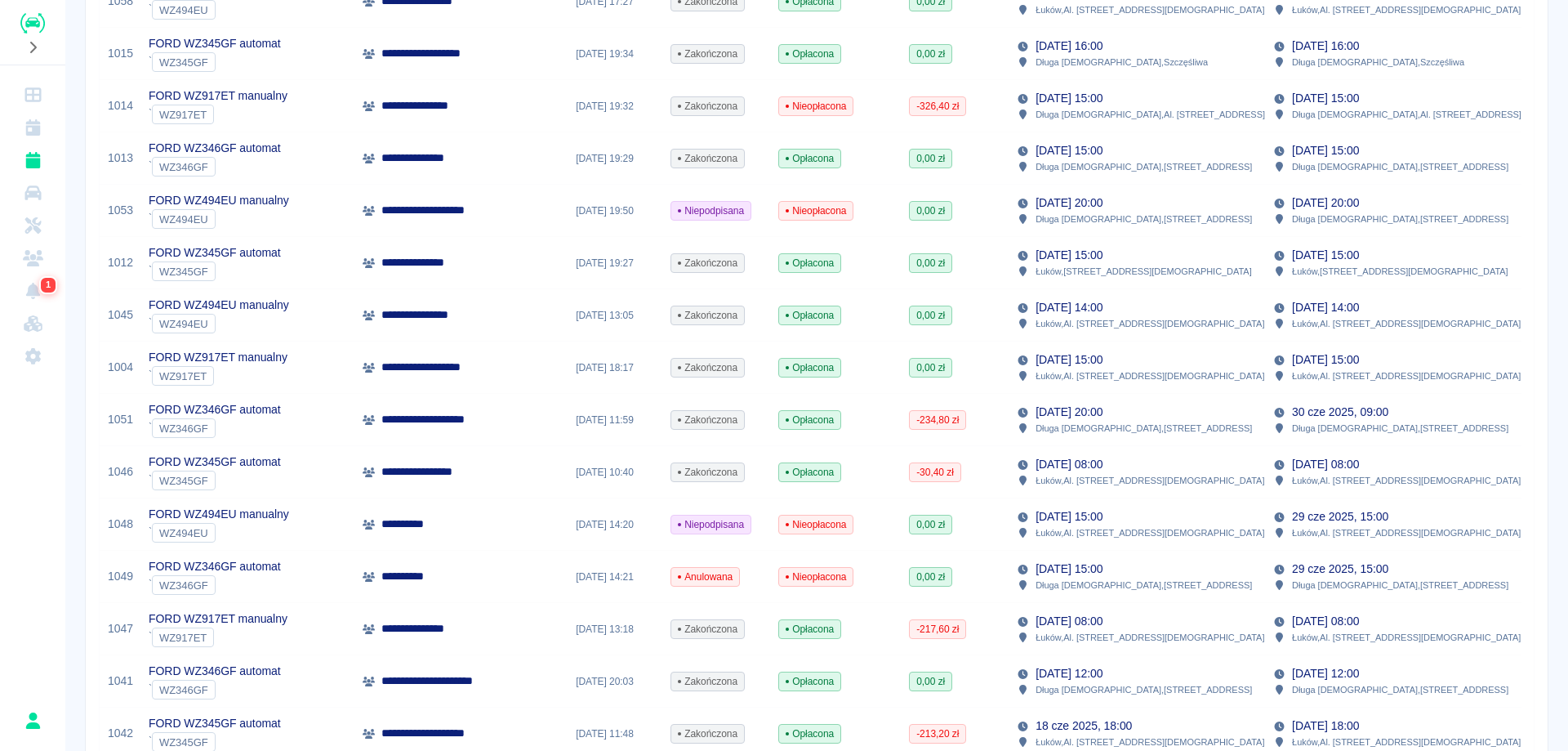
click at [1059, 682] on p "Długa Kościelna , [STREET_ADDRESS]" at bounding box center [1143, 689] width 216 height 15
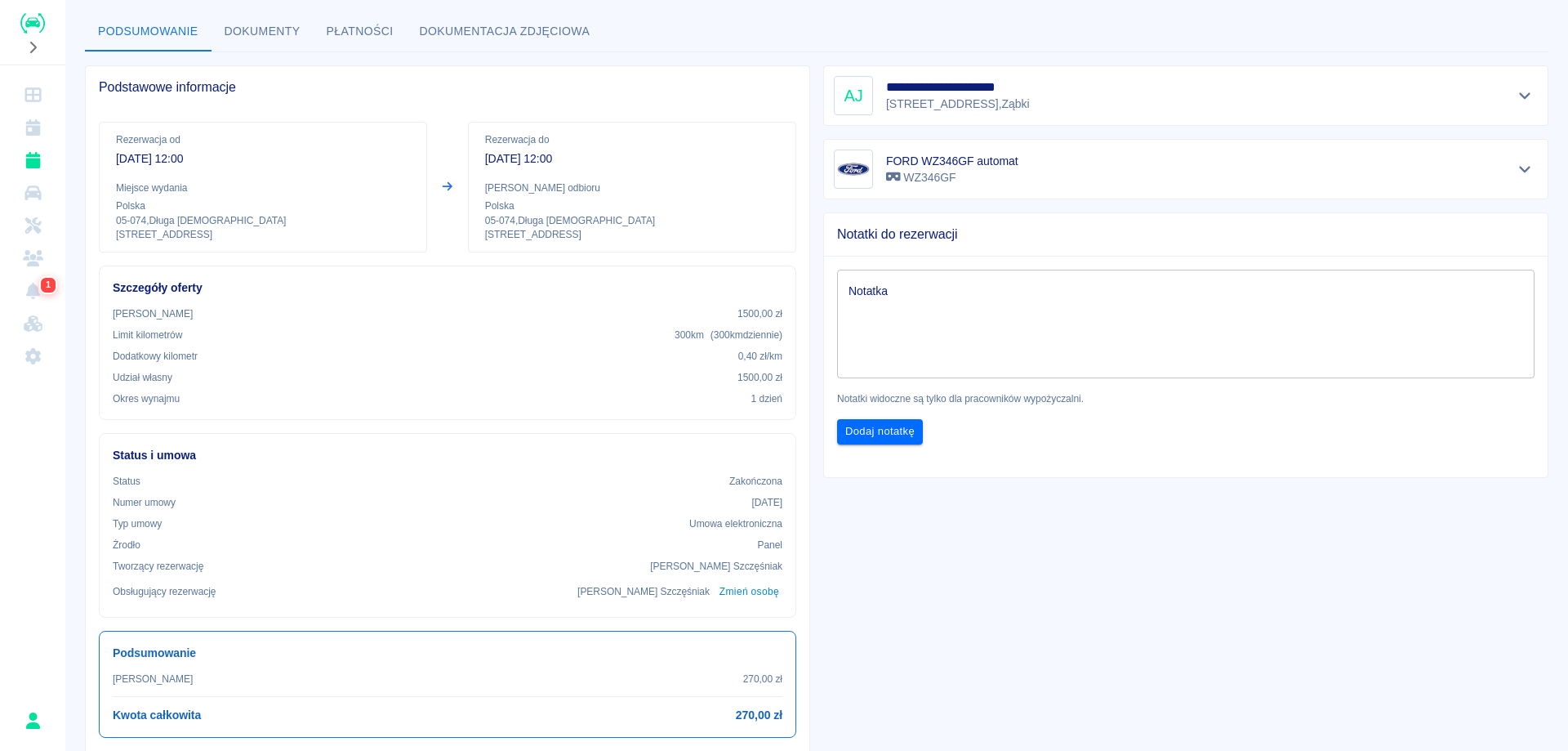
scroll to position [409, 0]
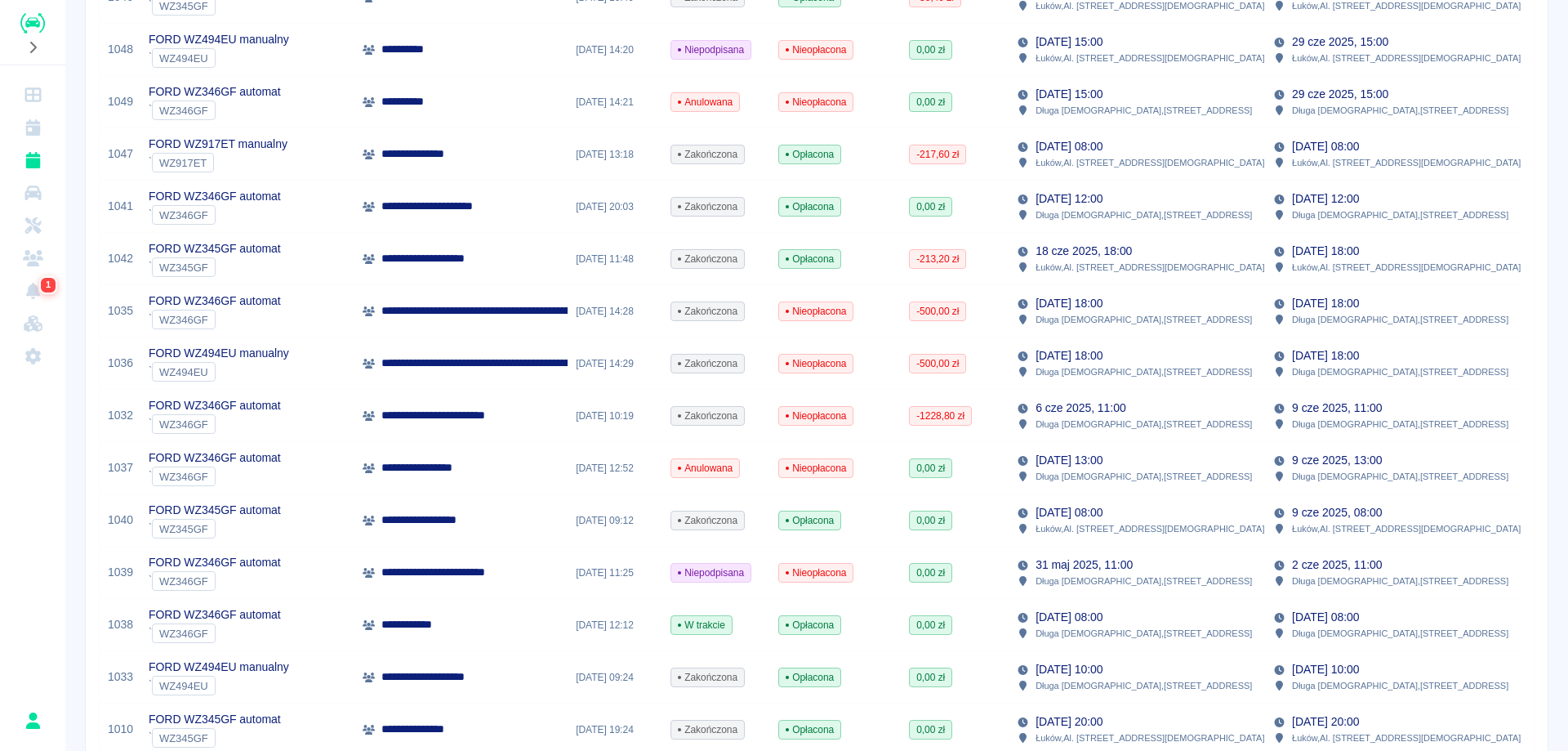
scroll to position [643, 0]
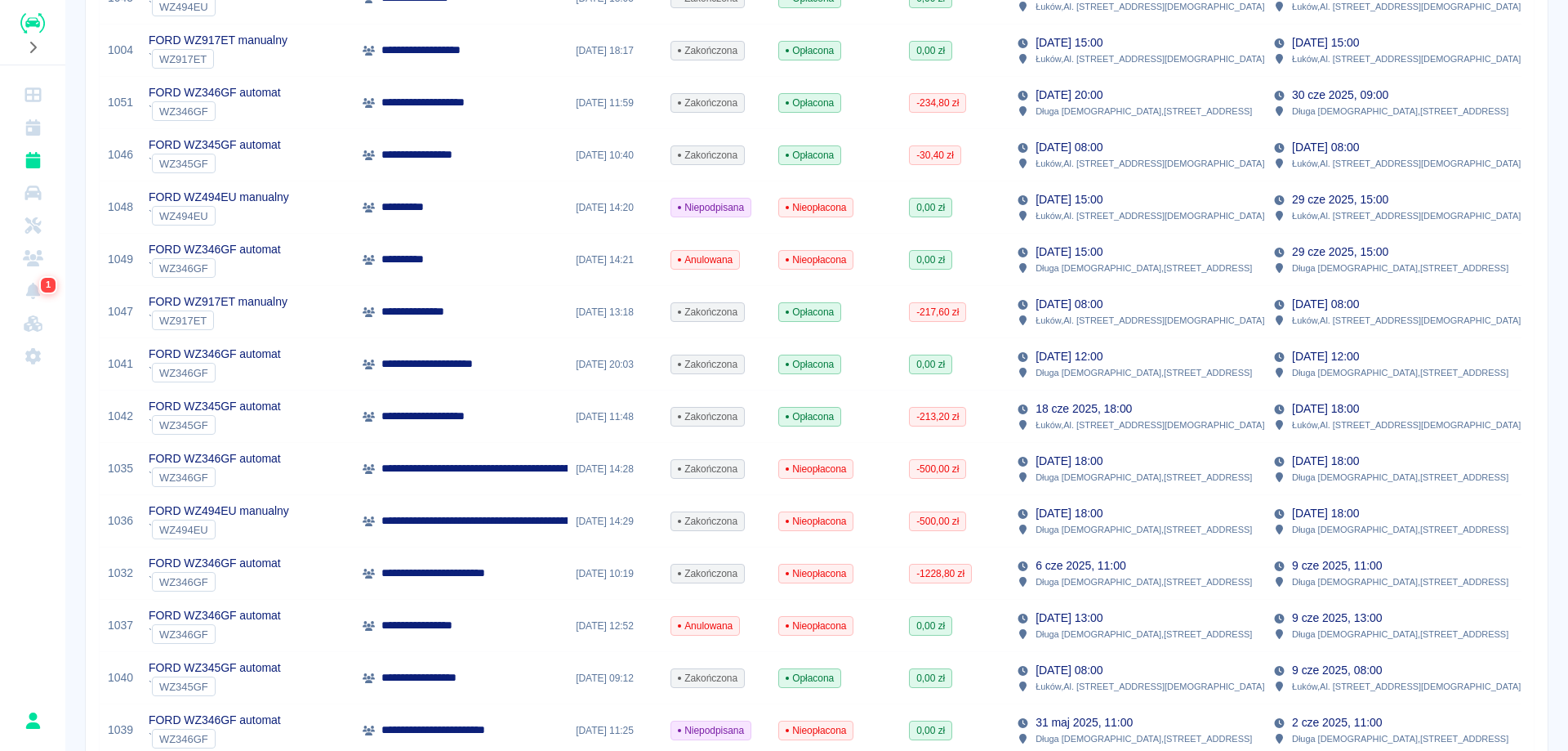
click at [1086, 466] on p "[DATE] 18:00" at bounding box center [1069, 461] width 67 height 17
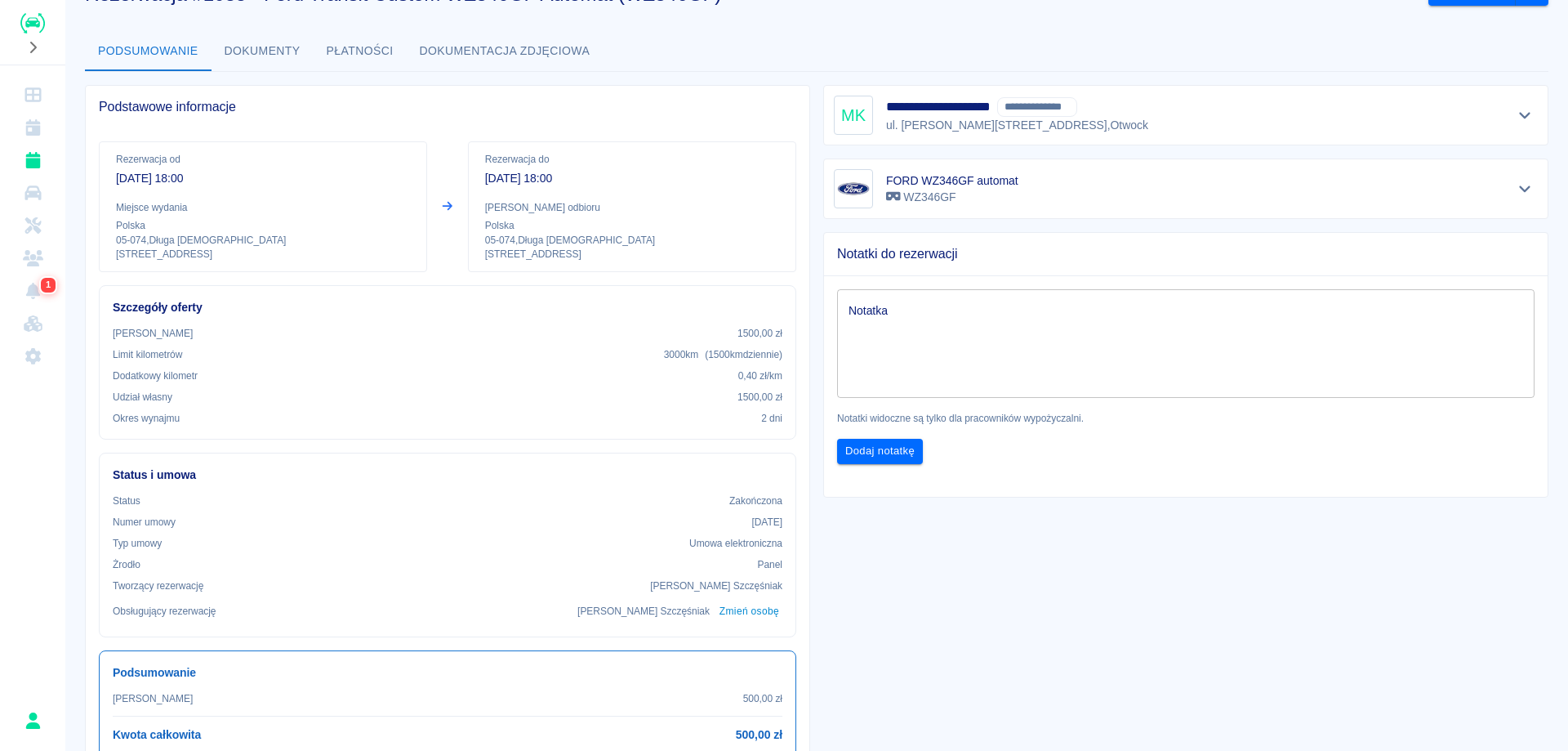
scroll to position [81, 0]
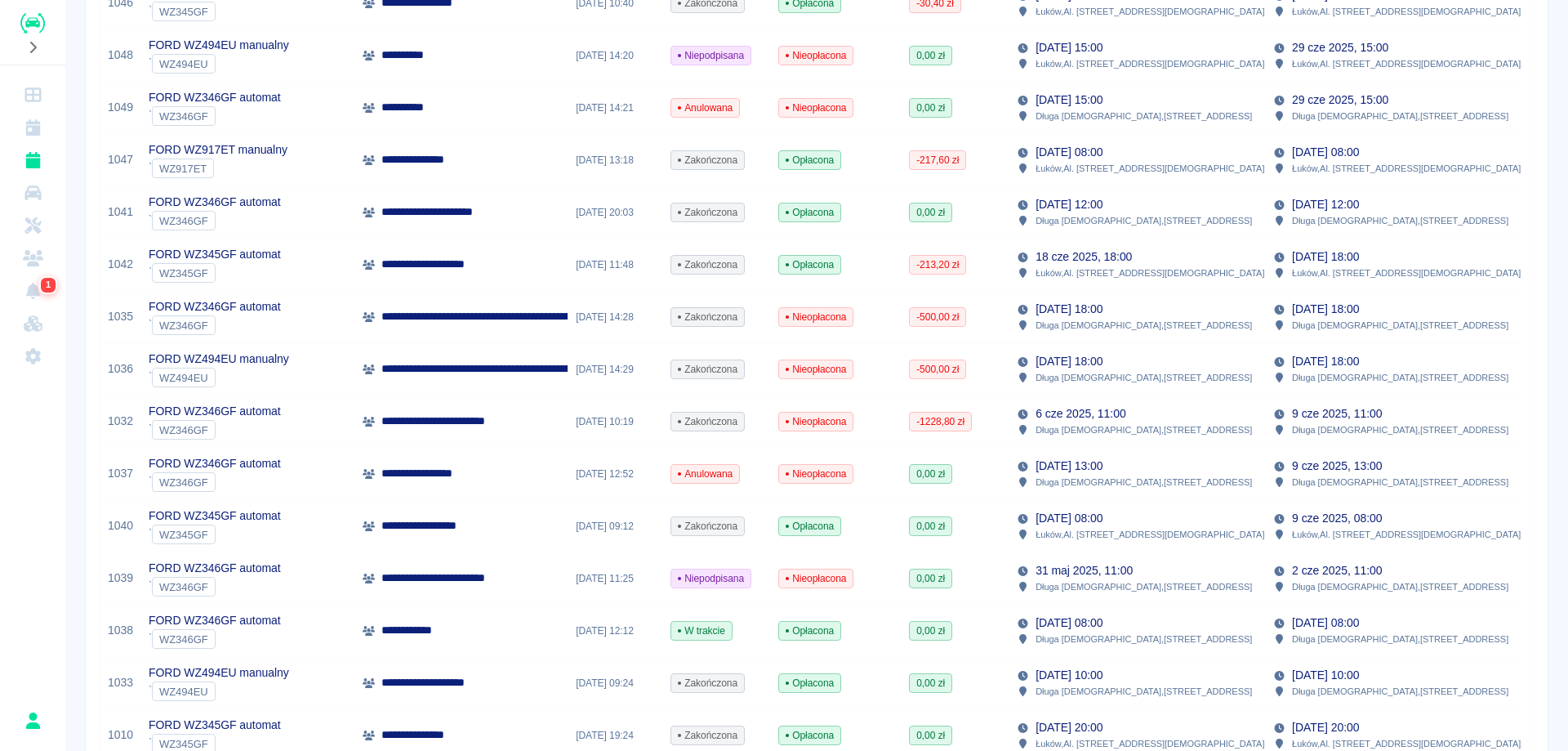
scroll to position [816, 0]
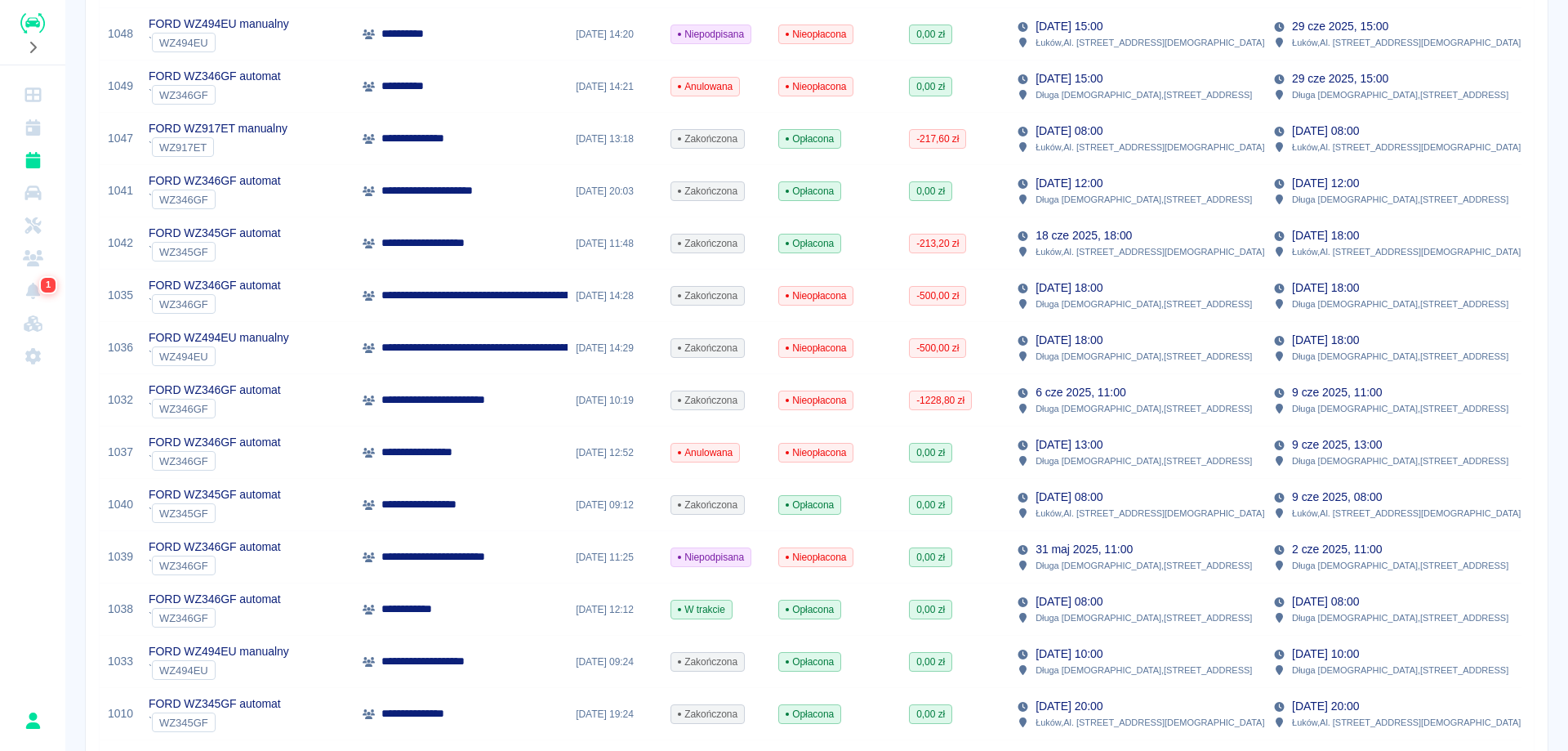
click at [1080, 463] on p "Długa Kościelna , [STREET_ADDRESS]" at bounding box center [1143, 461] width 216 height 15
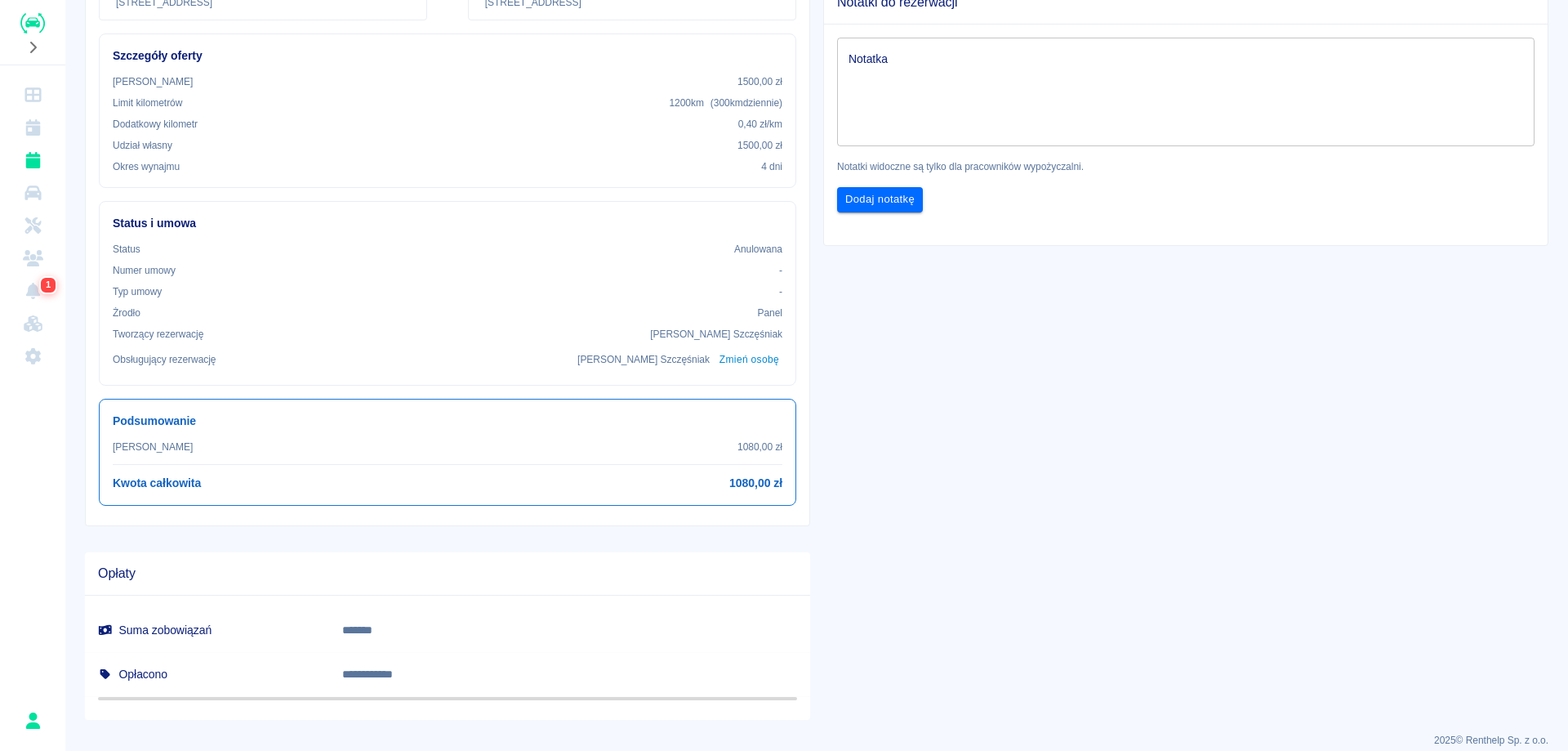
scroll to position [322, 0]
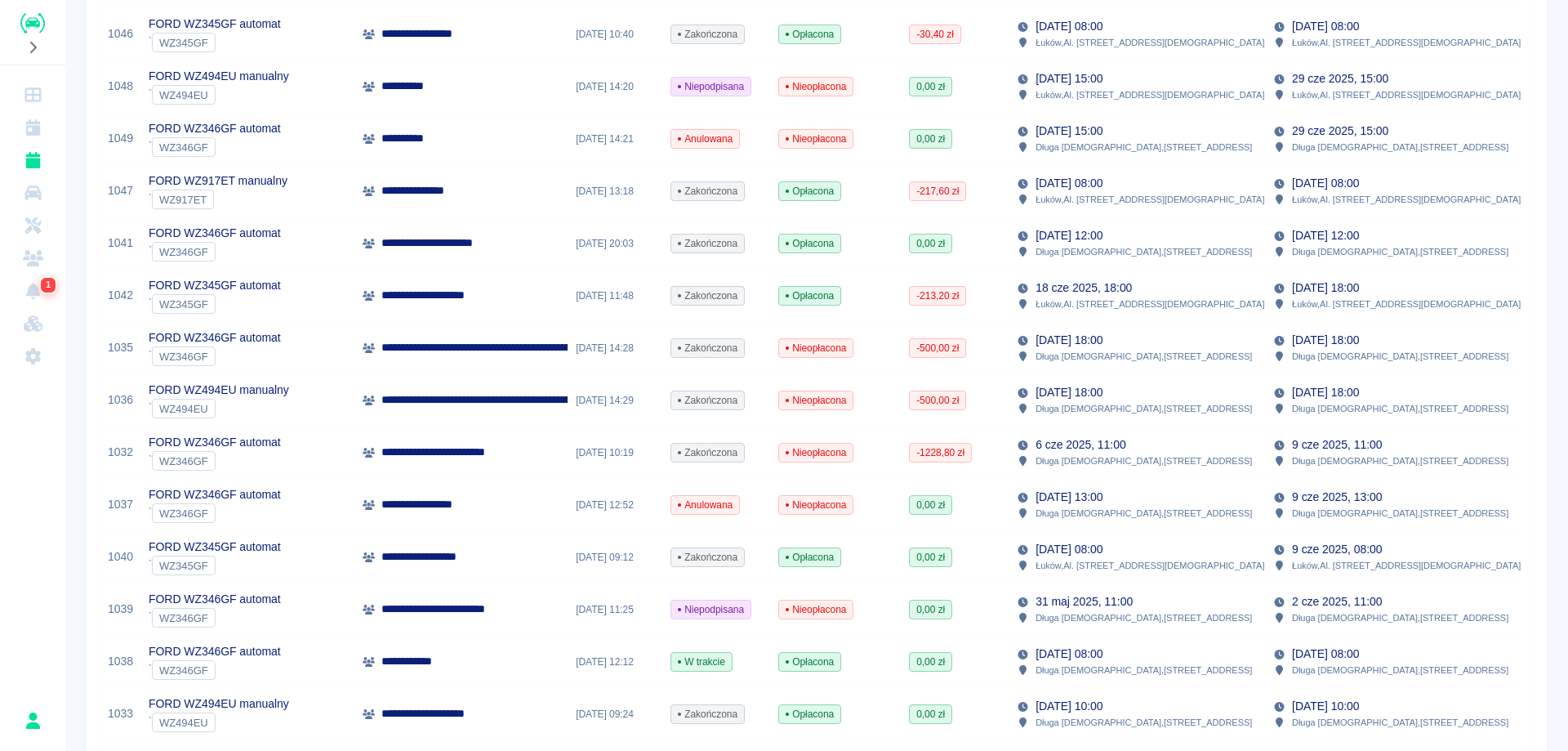
scroll to position [816, 0]
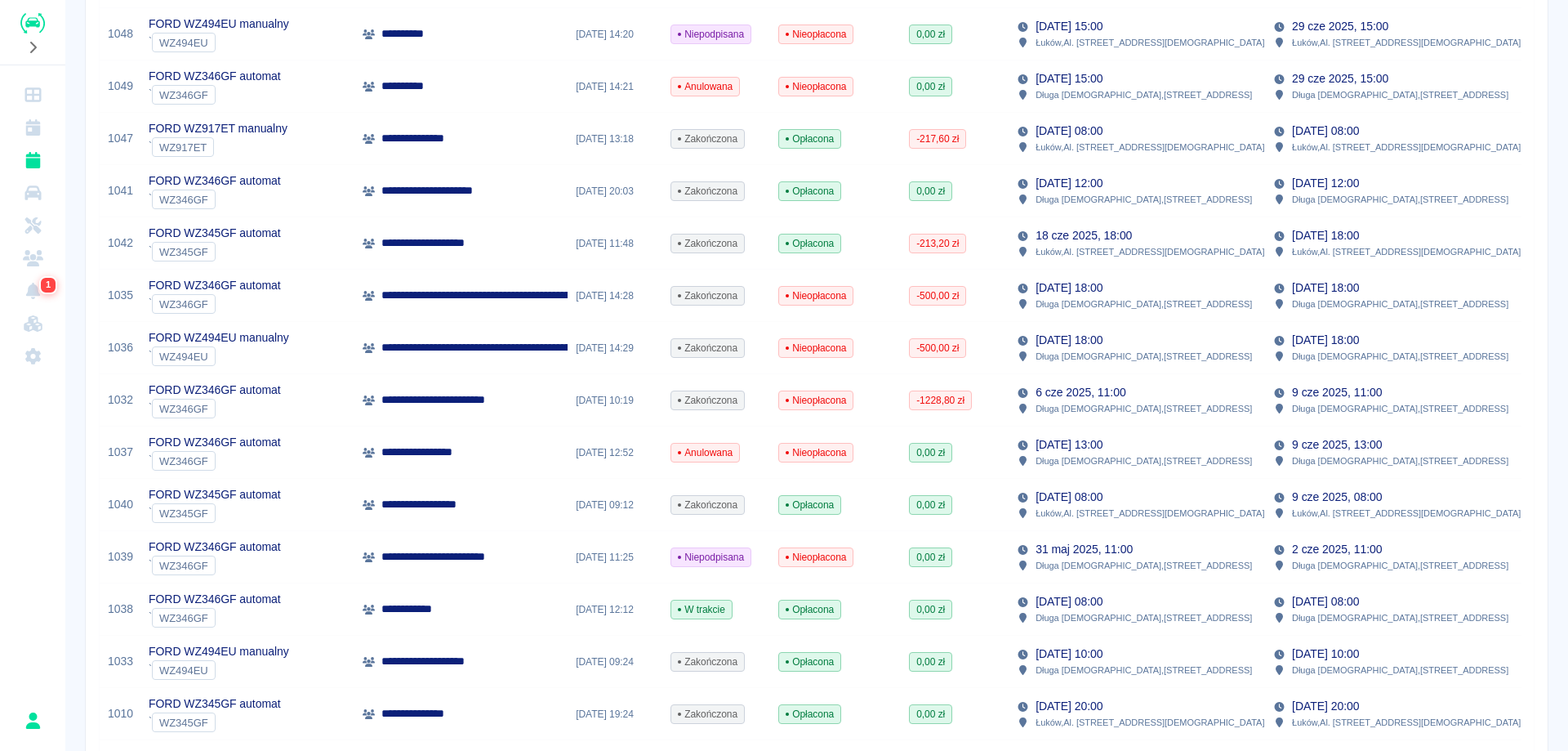
click at [1136, 611] on p "Długa Kościelna , [STREET_ADDRESS]" at bounding box center [1143, 617] width 216 height 15
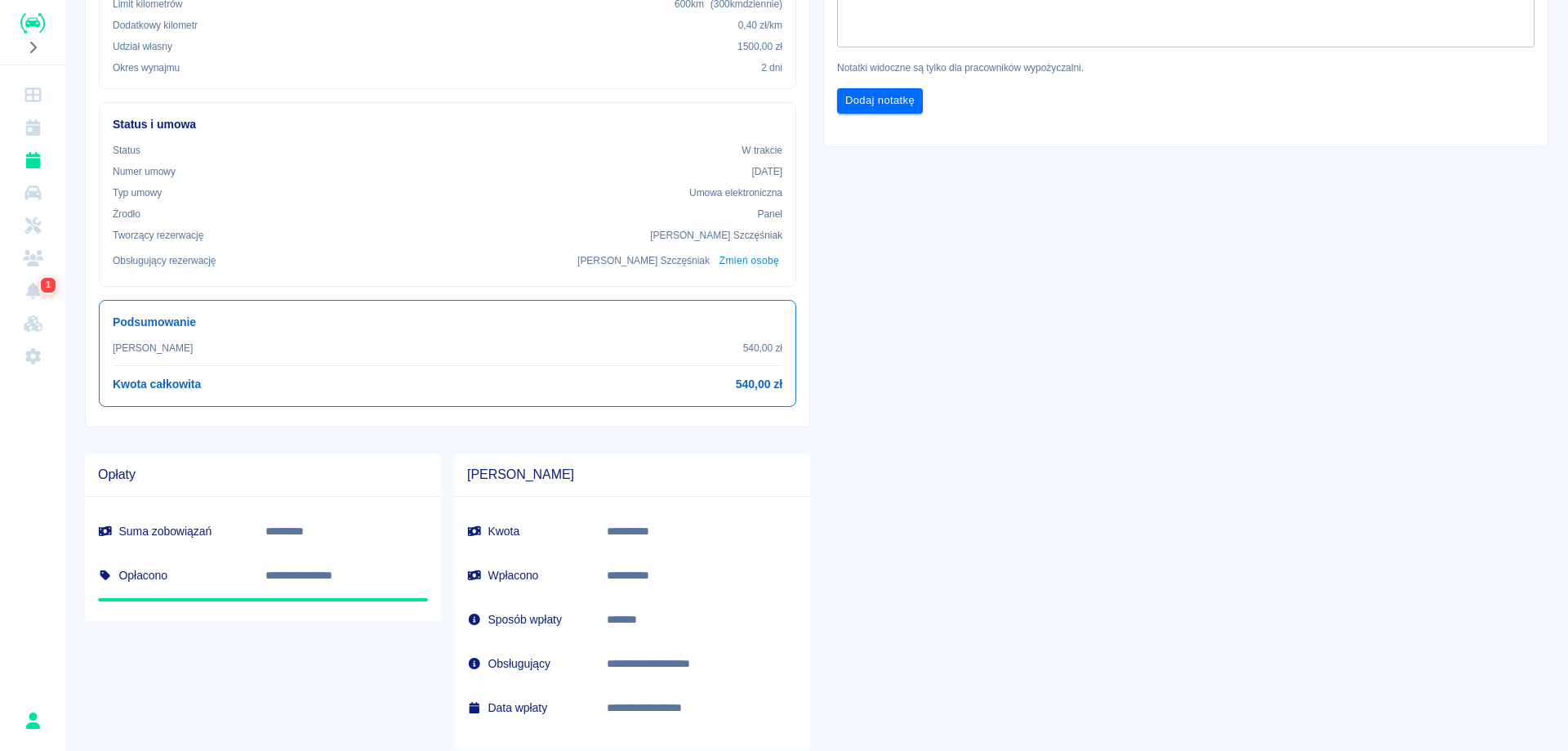
scroll to position [409, 0]
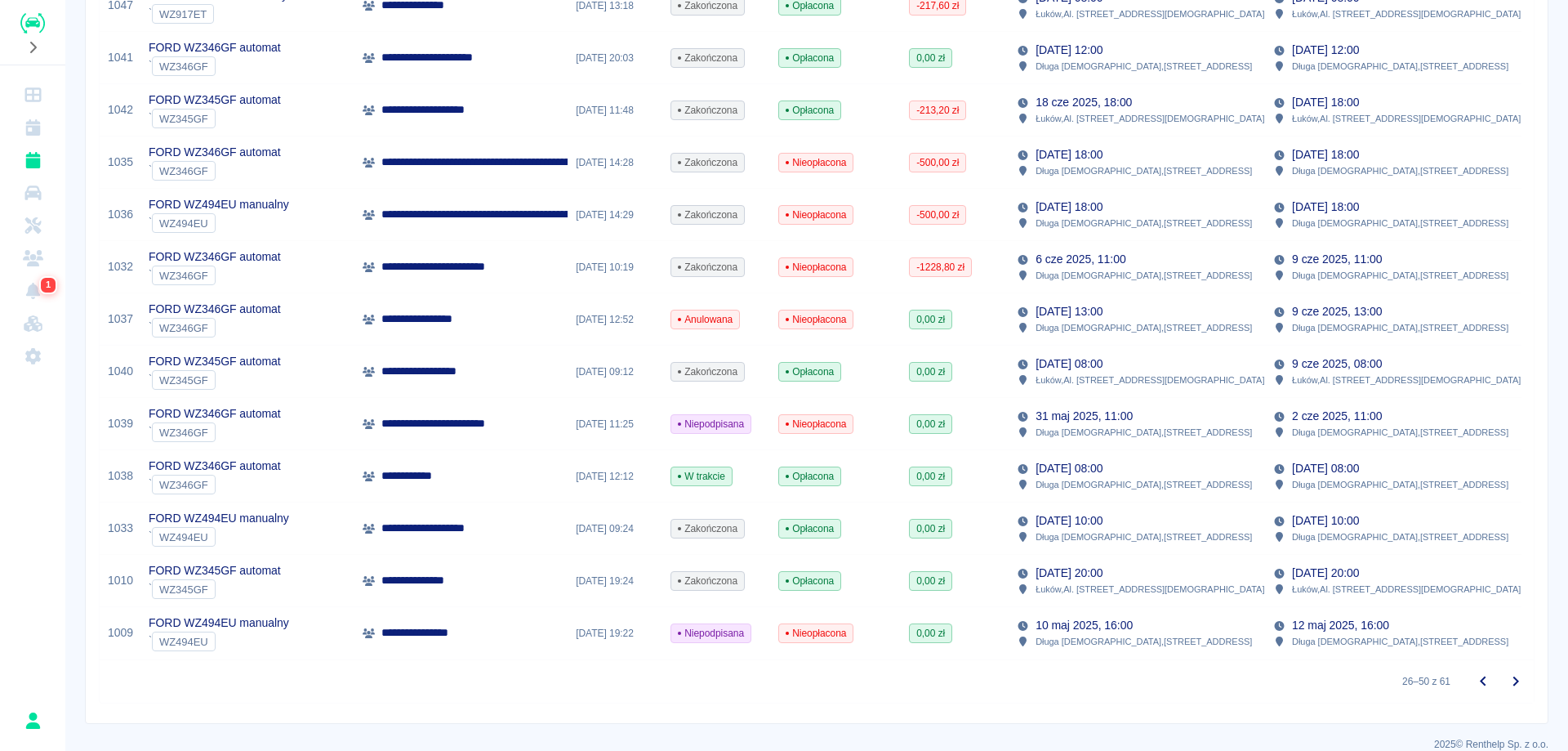
scroll to position [970, 0]
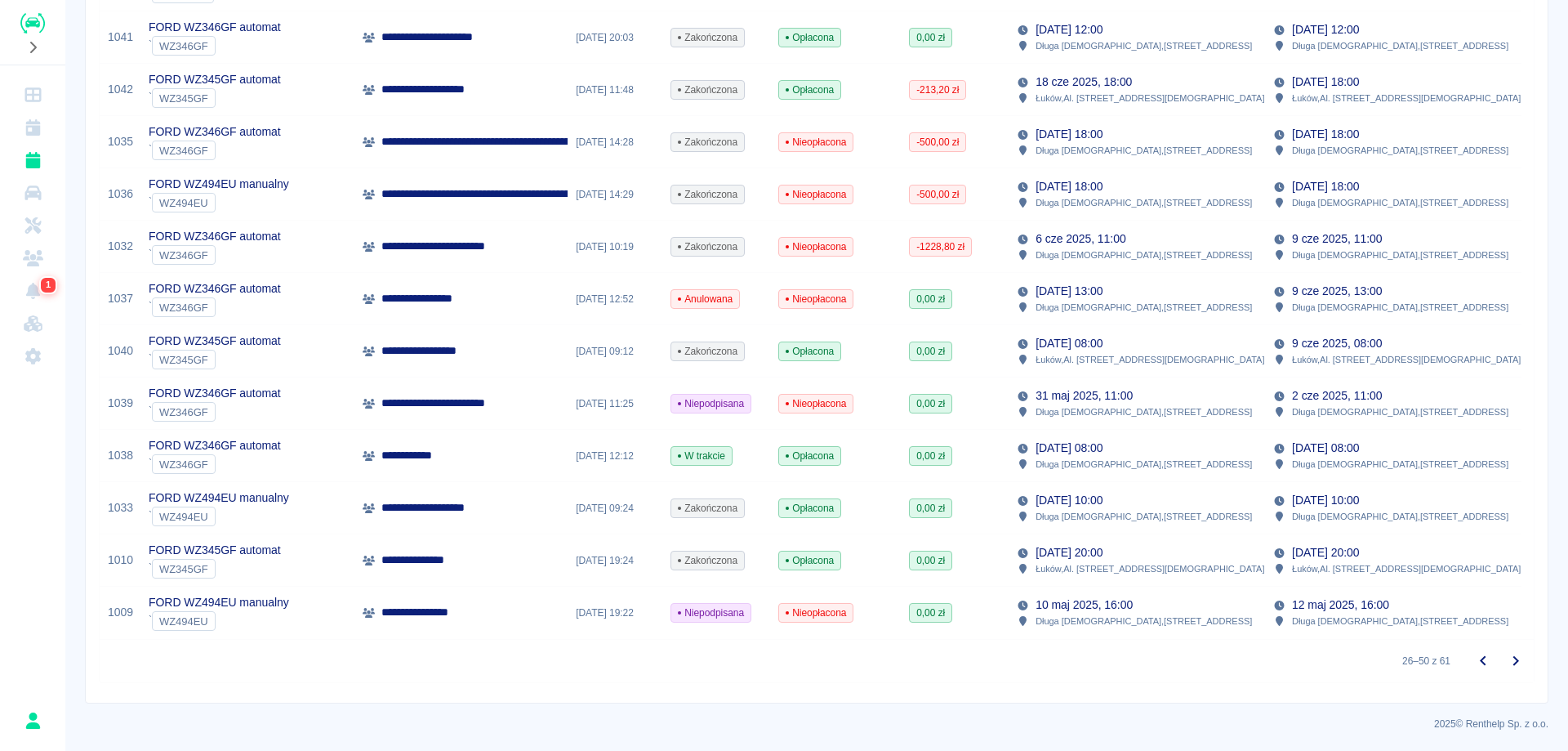
click at [1109, 513] on p "Długa Kościelna , [STREET_ADDRESS]" at bounding box center [1143, 516] width 216 height 15
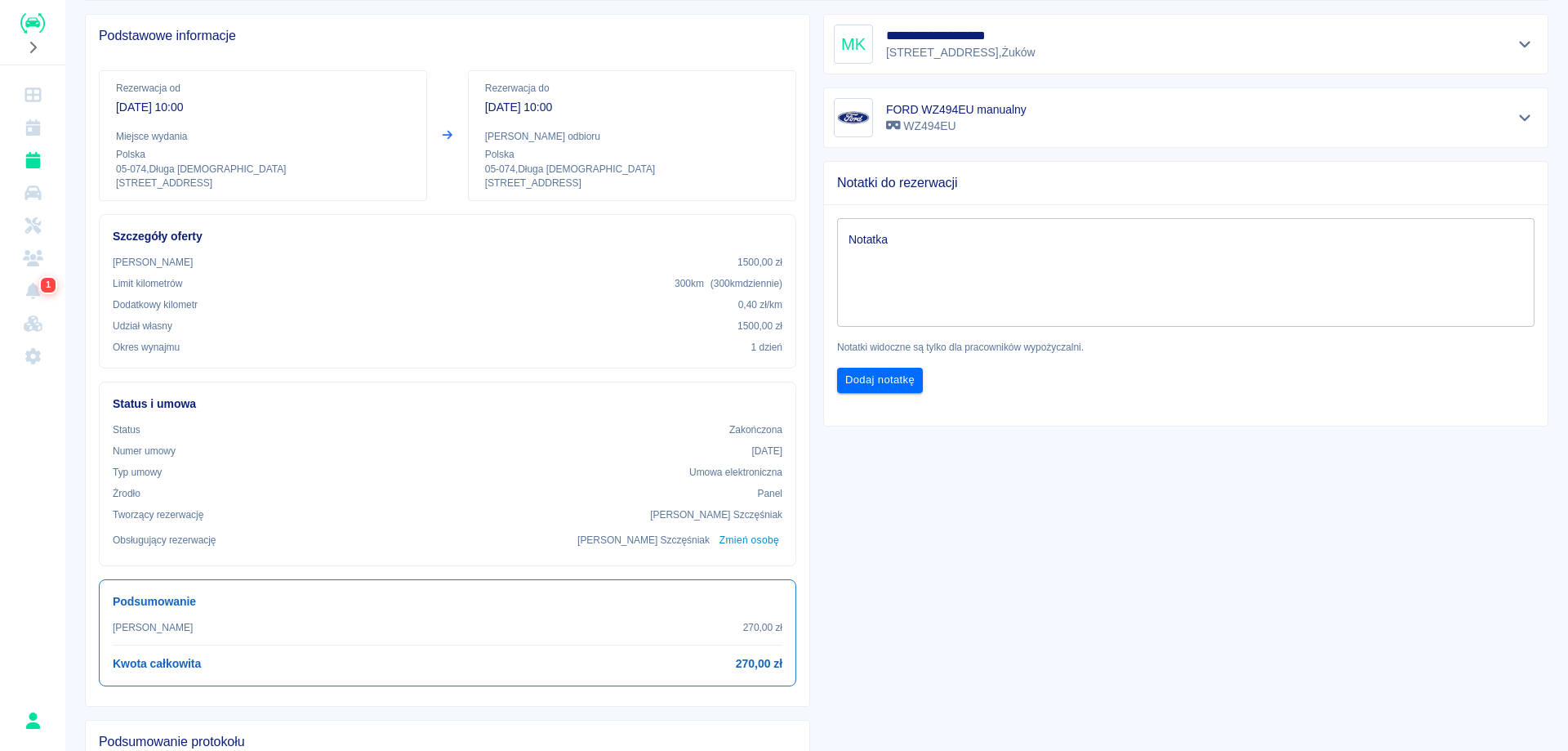
scroll to position [409, 0]
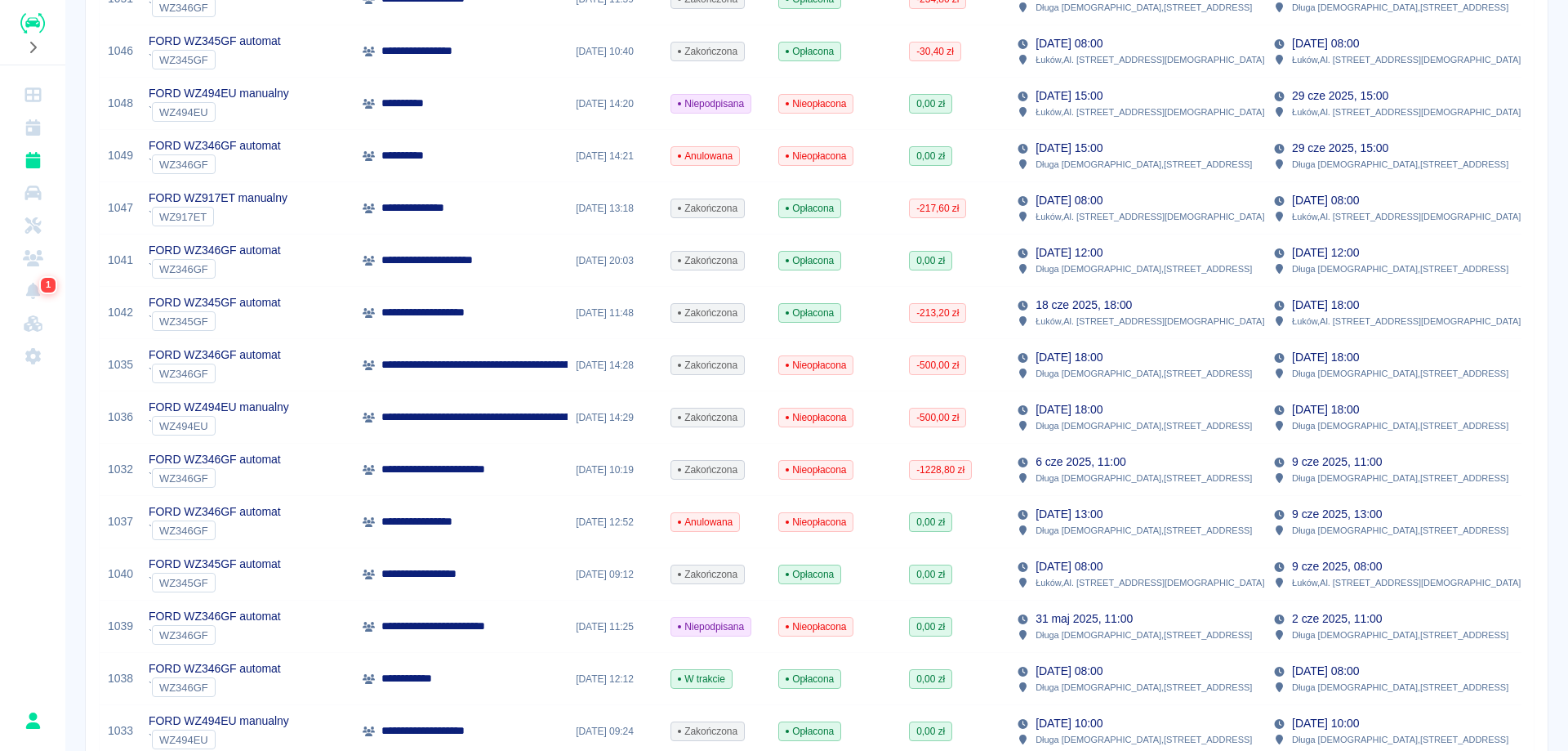
scroll to position [970, 0]
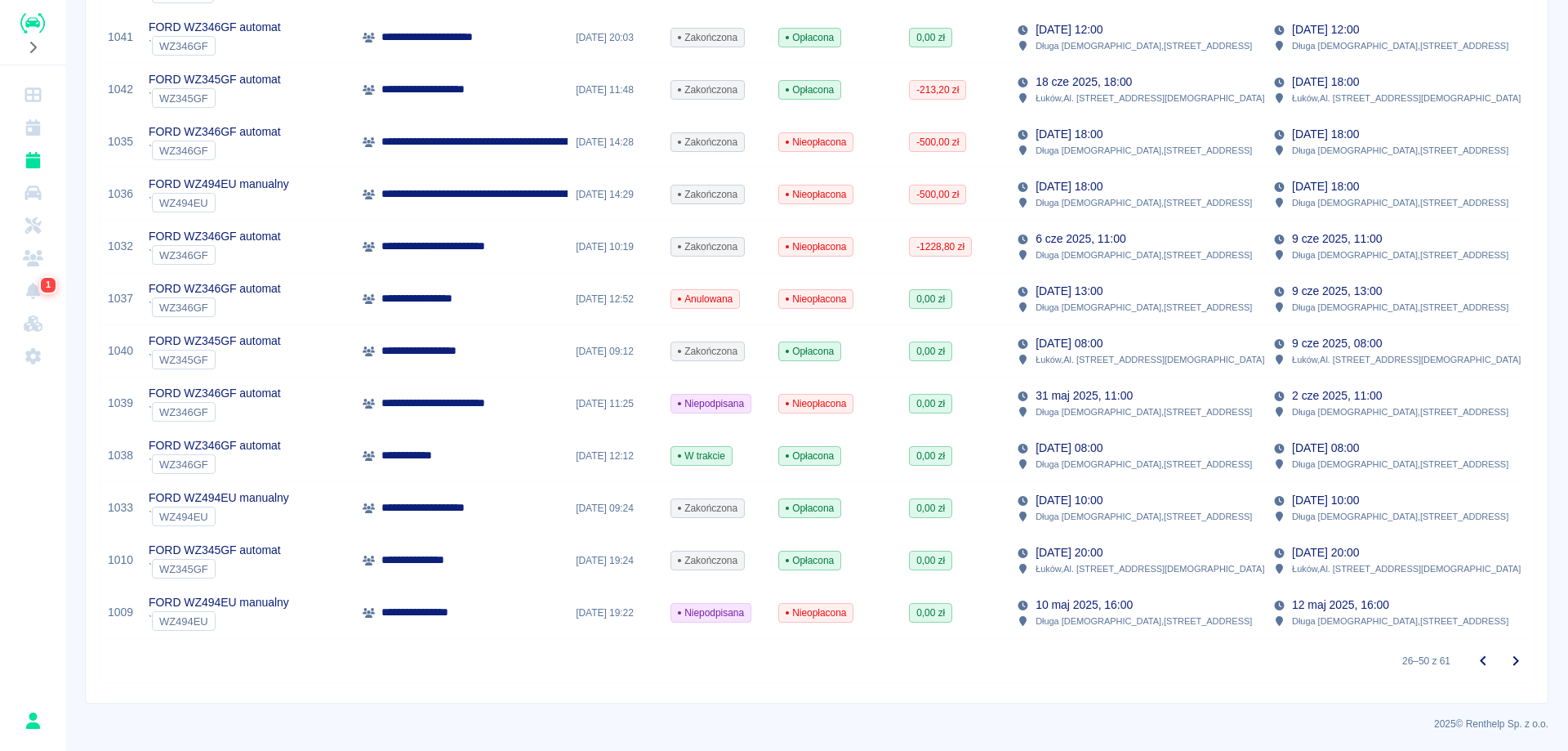
click at [1505, 659] on icon "Przejdź do następnej strony" at bounding box center [1515, 660] width 20 height 20
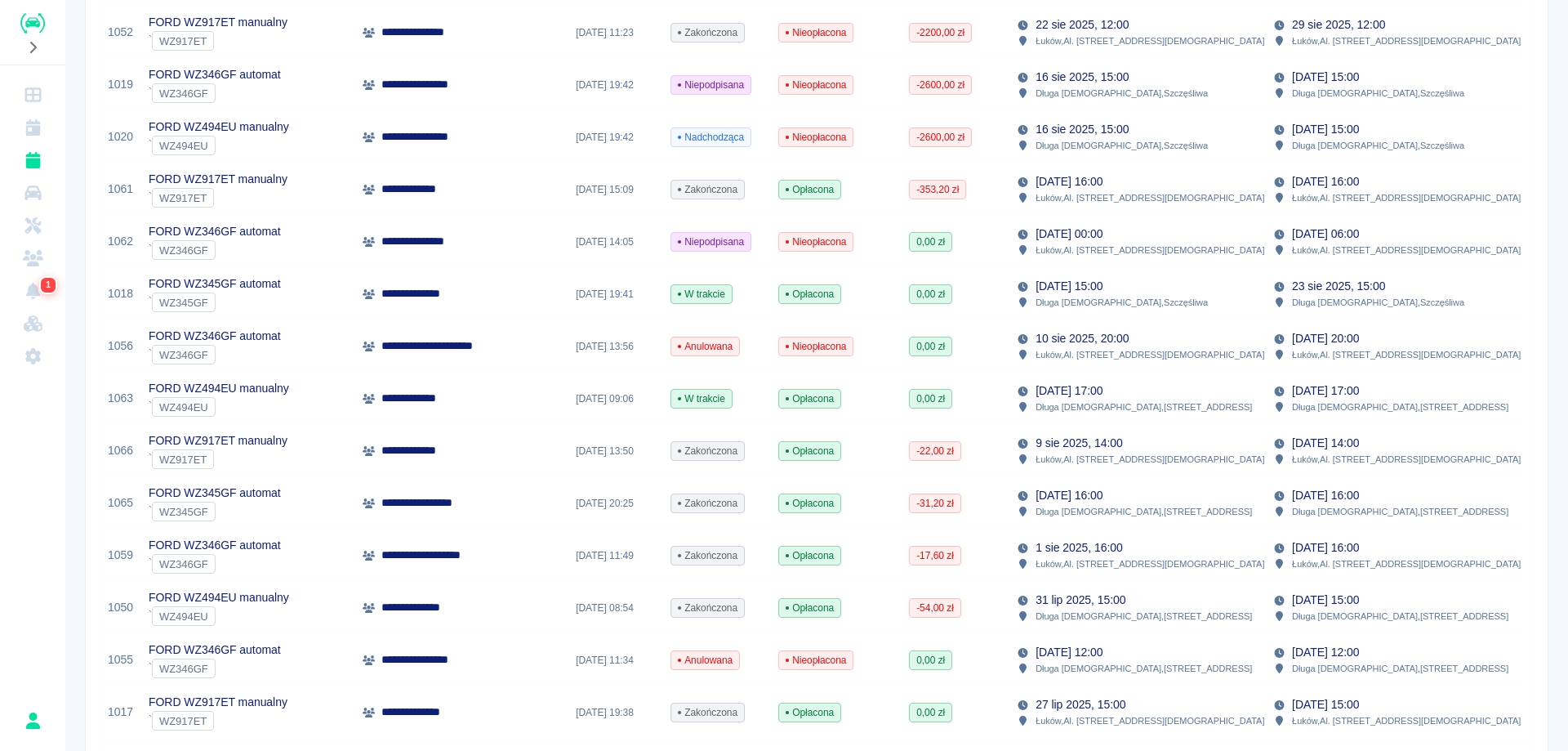
scroll to position [970, 0]
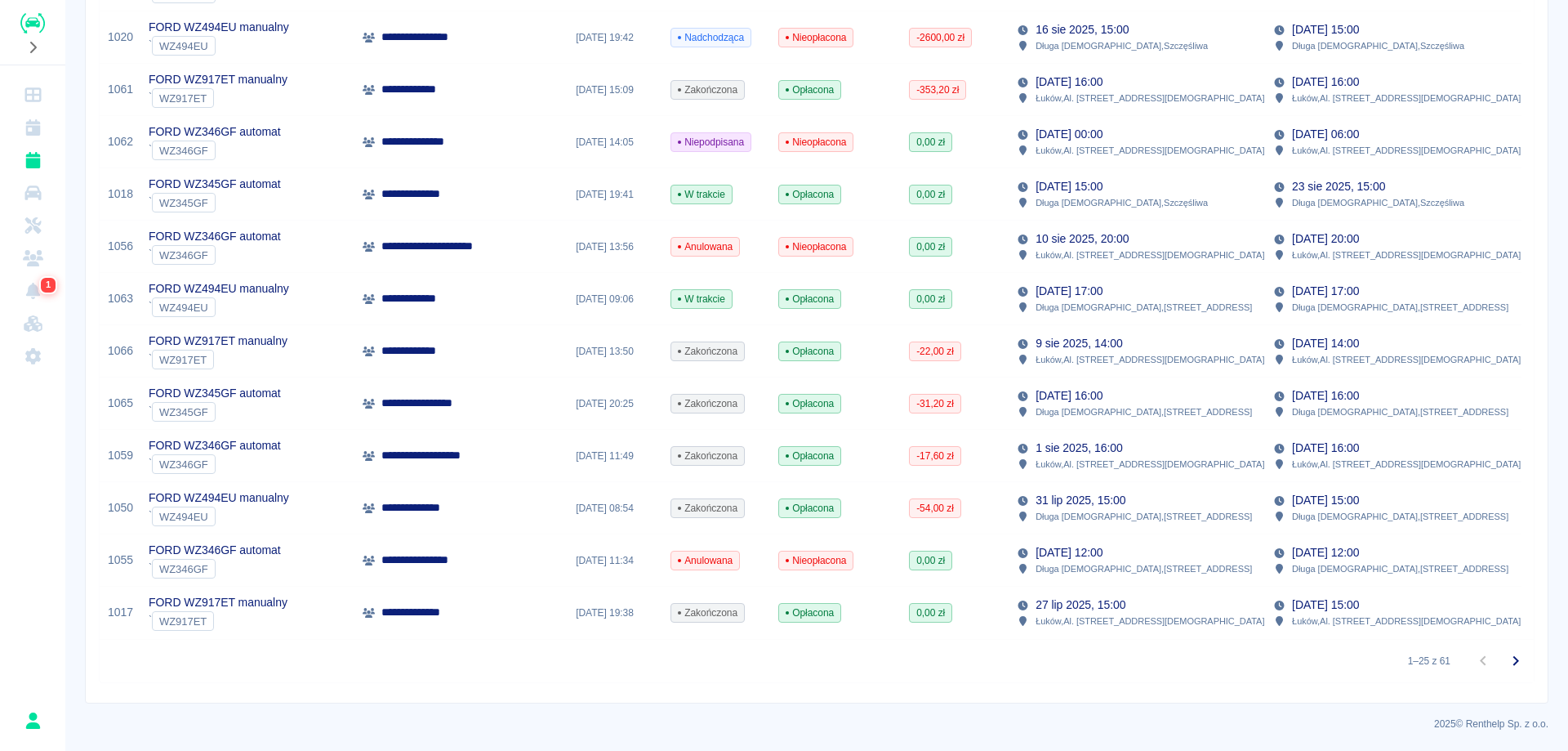
click at [1505, 659] on icon "Przejdź do następnej strony" at bounding box center [1515, 660] width 20 height 20
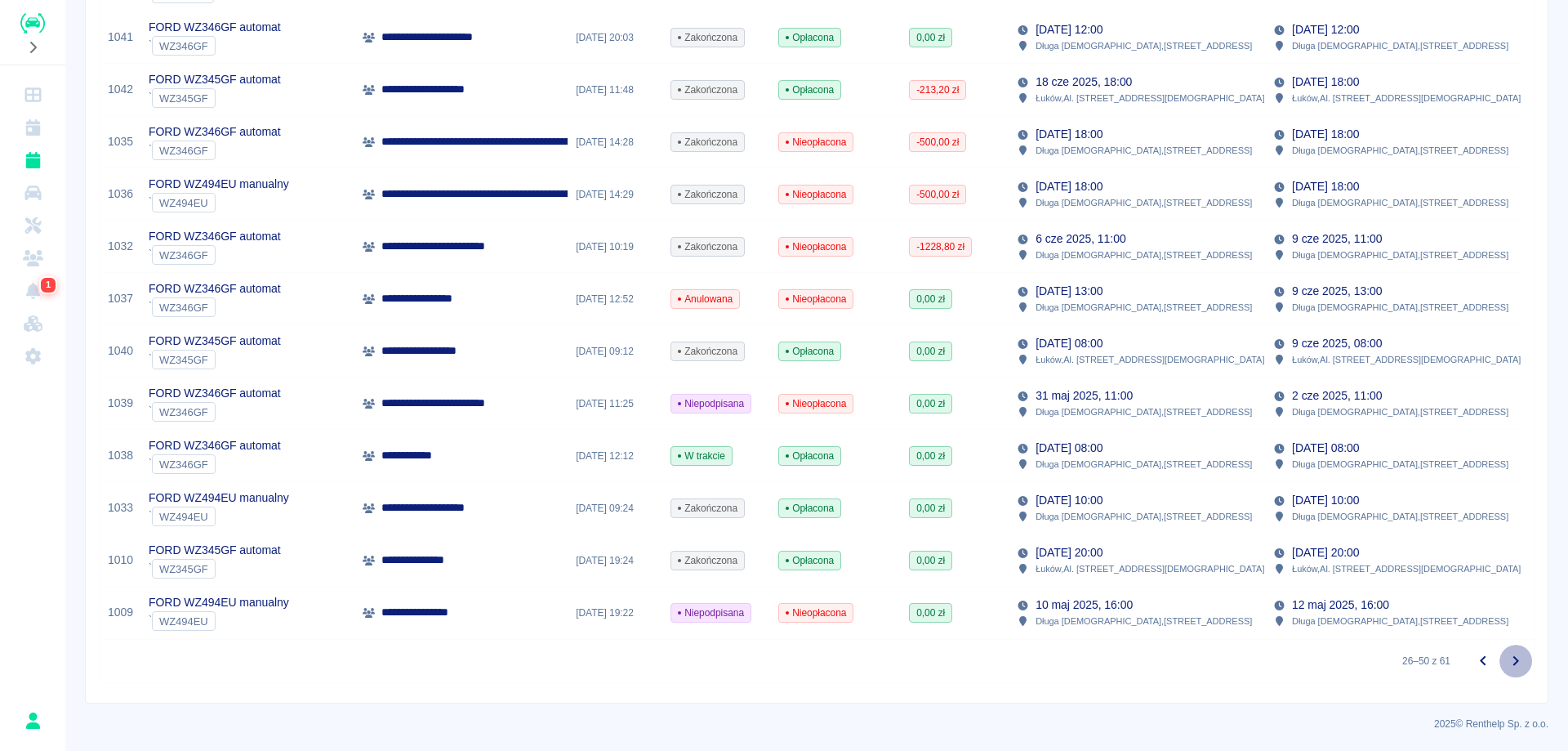
click at [1505, 656] on icon "Przejdź do następnej strony" at bounding box center [1515, 660] width 20 height 20
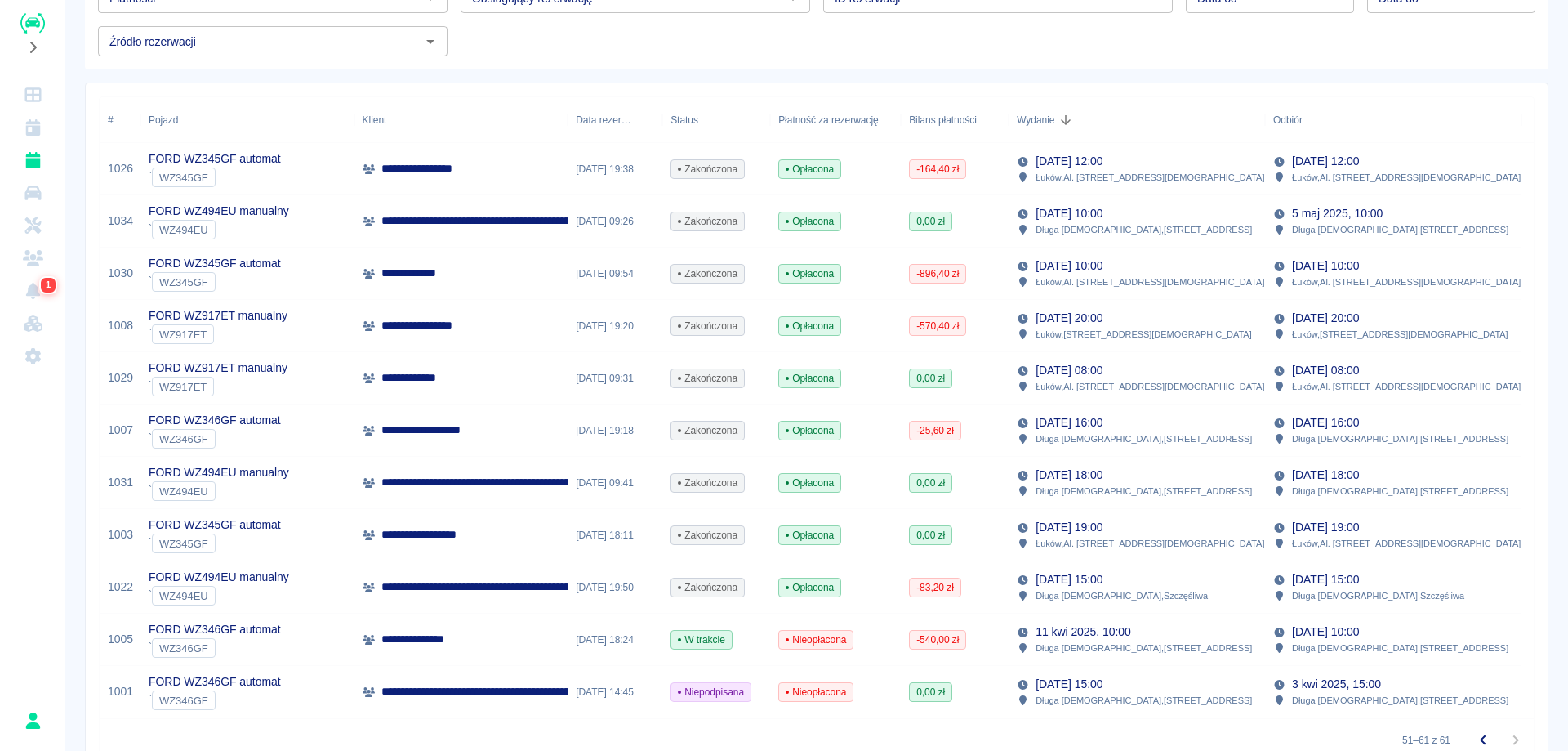
scroll to position [238, 0]
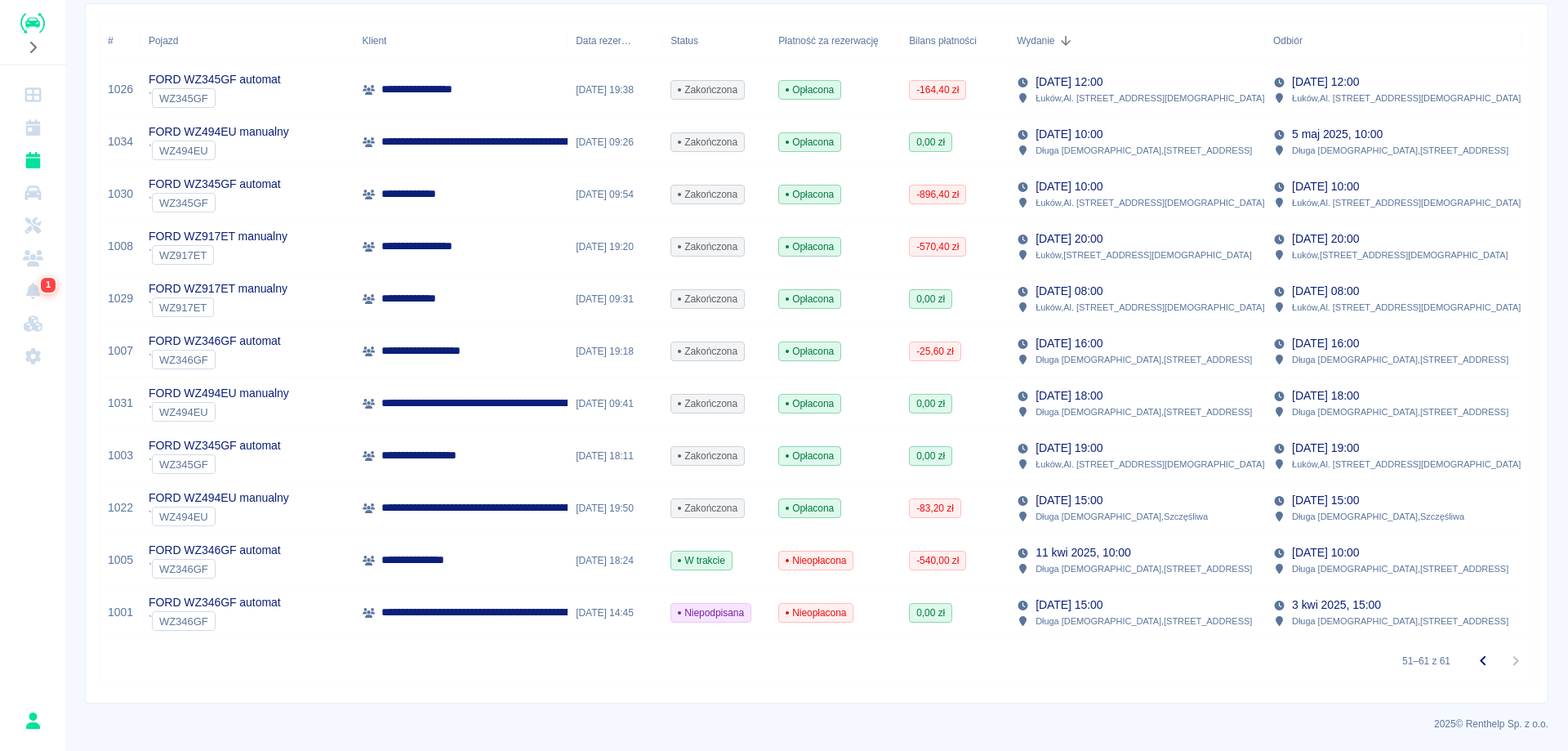
click at [1479, 659] on icon "Przejdź do poprzedniej strony" at bounding box center [1482, 660] width 6 height 9
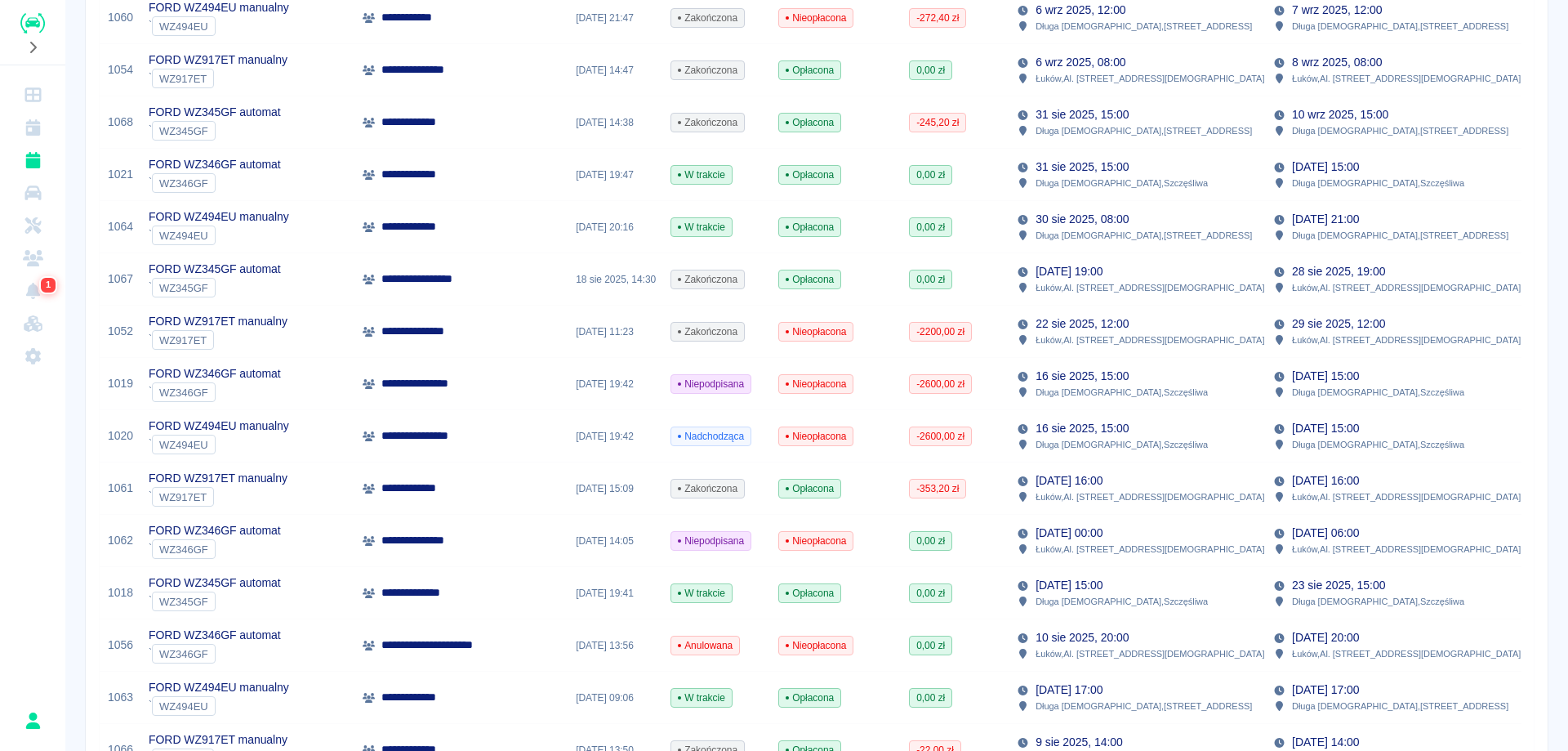
scroll to position [970, 0]
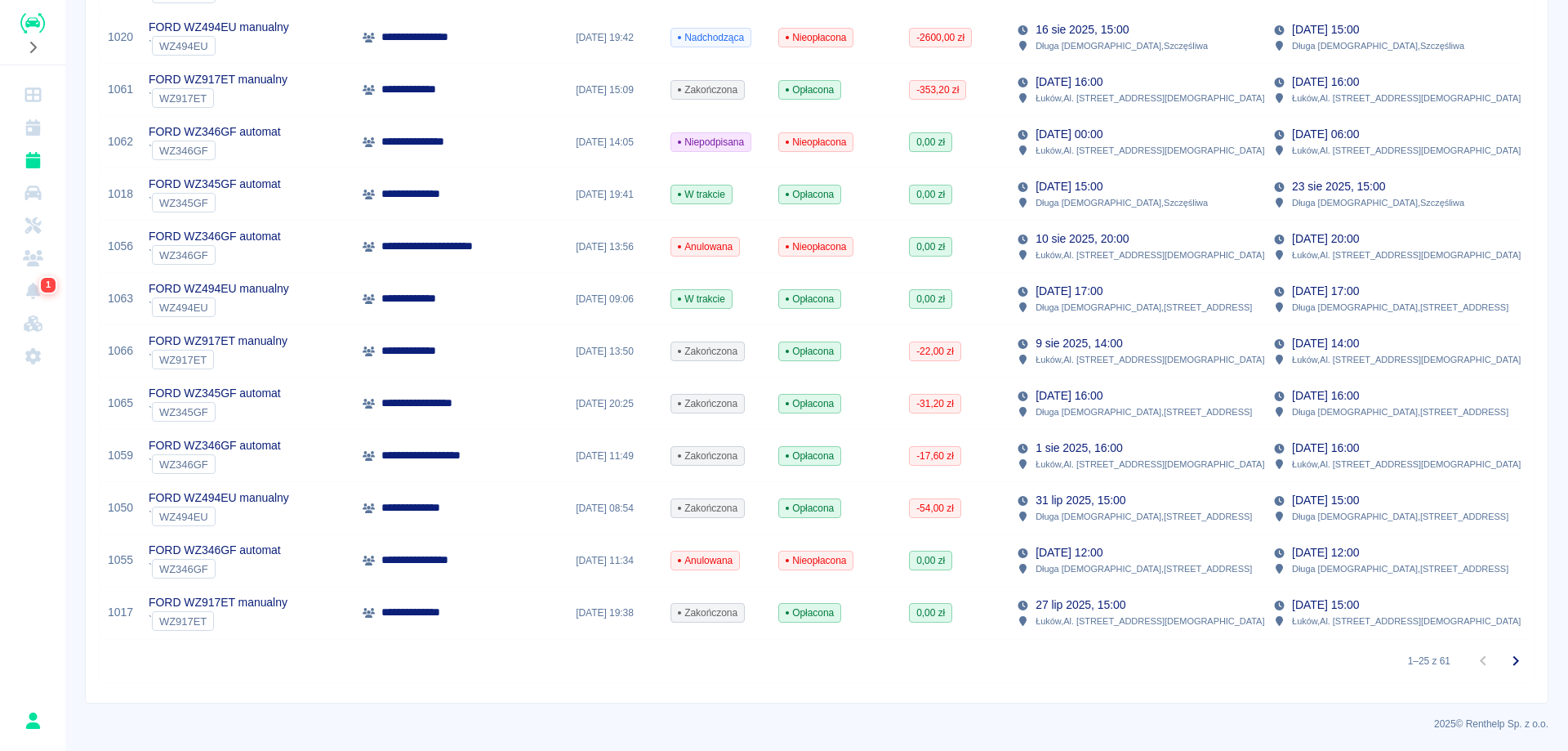
click at [1473, 660] on div at bounding box center [1499, 660] width 65 height 33
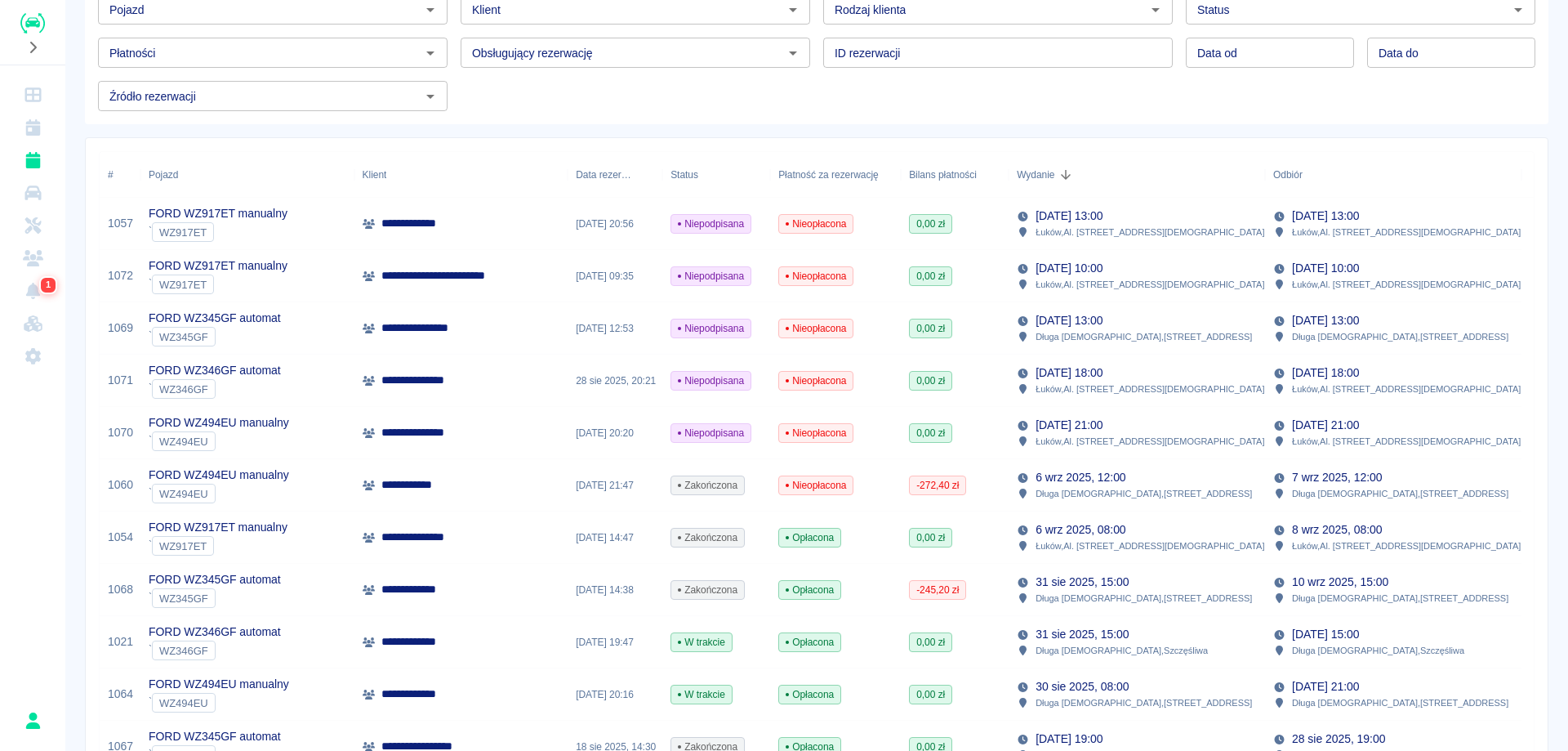
scroll to position [245, 0]
